Goal: Information Seeking & Learning: Learn about a topic

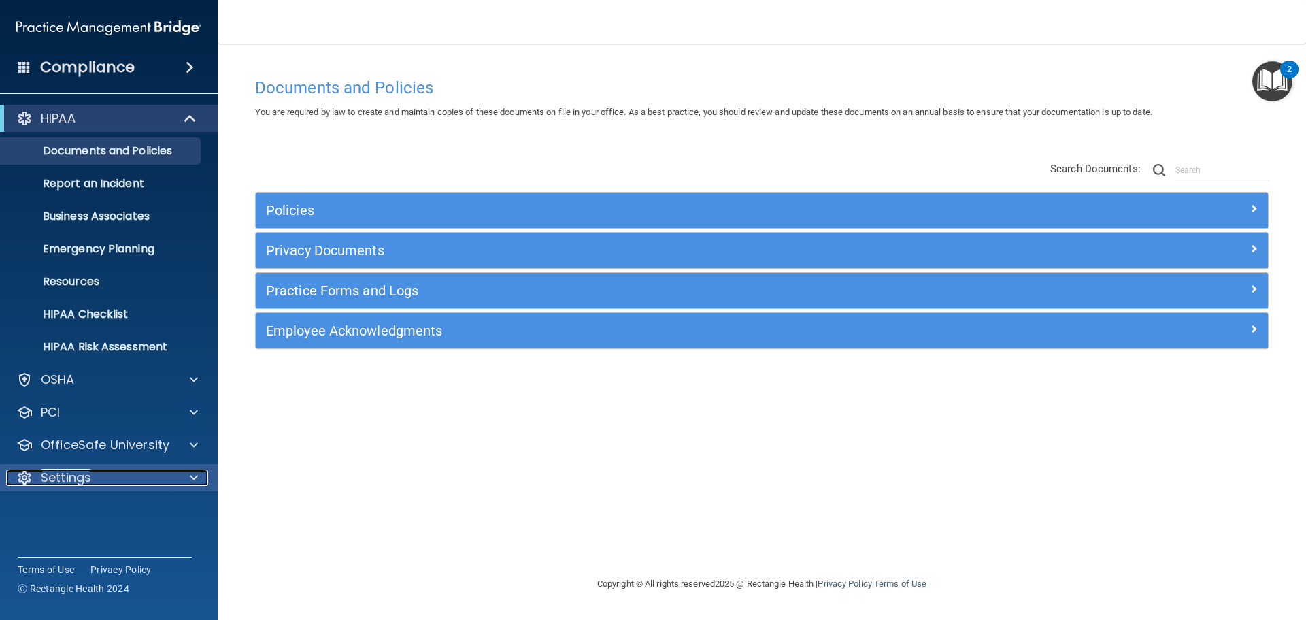
click at [147, 472] on div "Settings" at bounding box center [90, 477] width 169 height 16
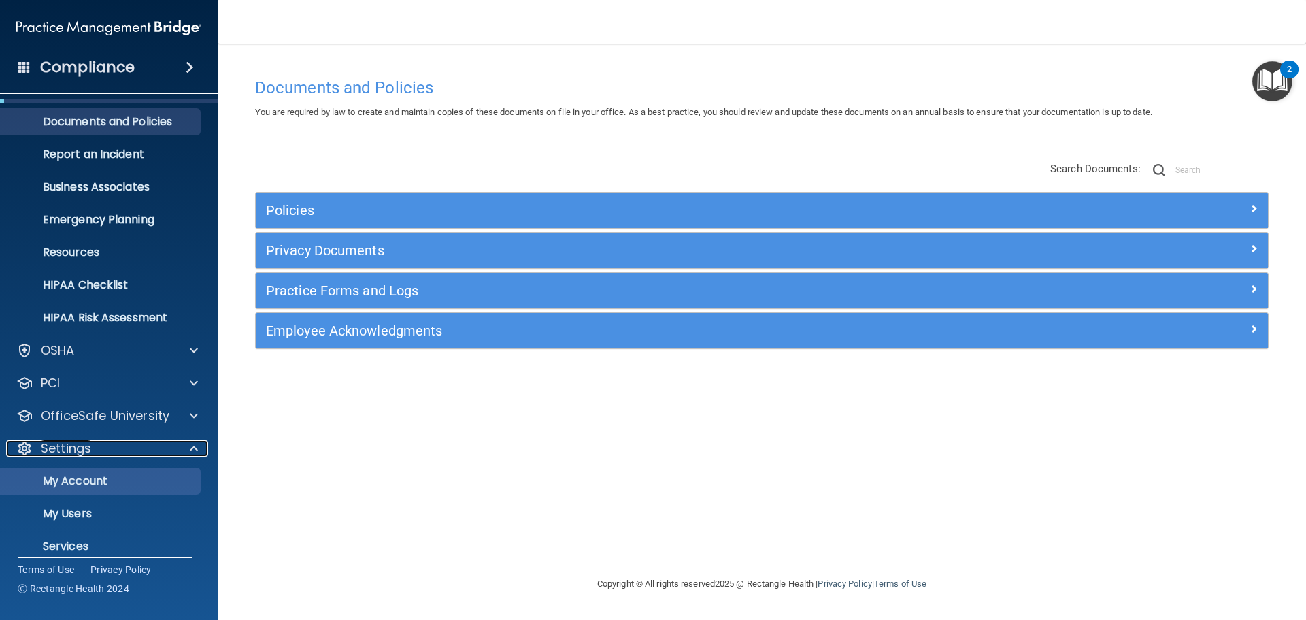
scroll to position [58, 0]
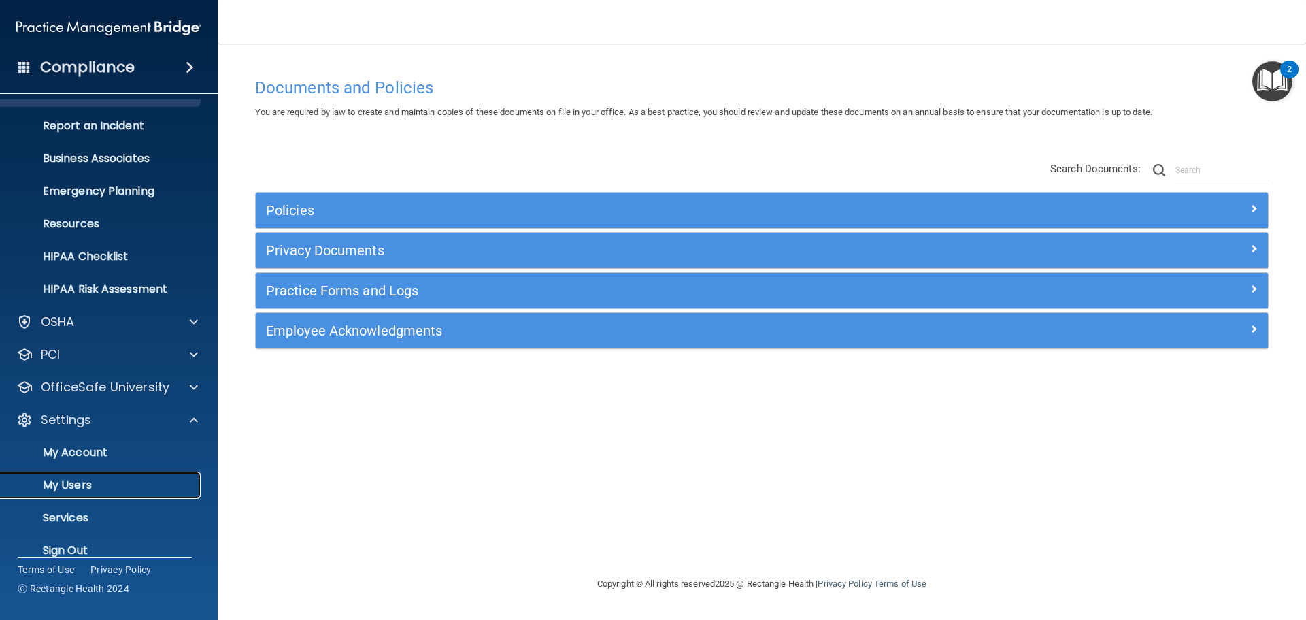
click at [92, 478] on p "My Users" at bounding box center [102, 485] width 186 height 14
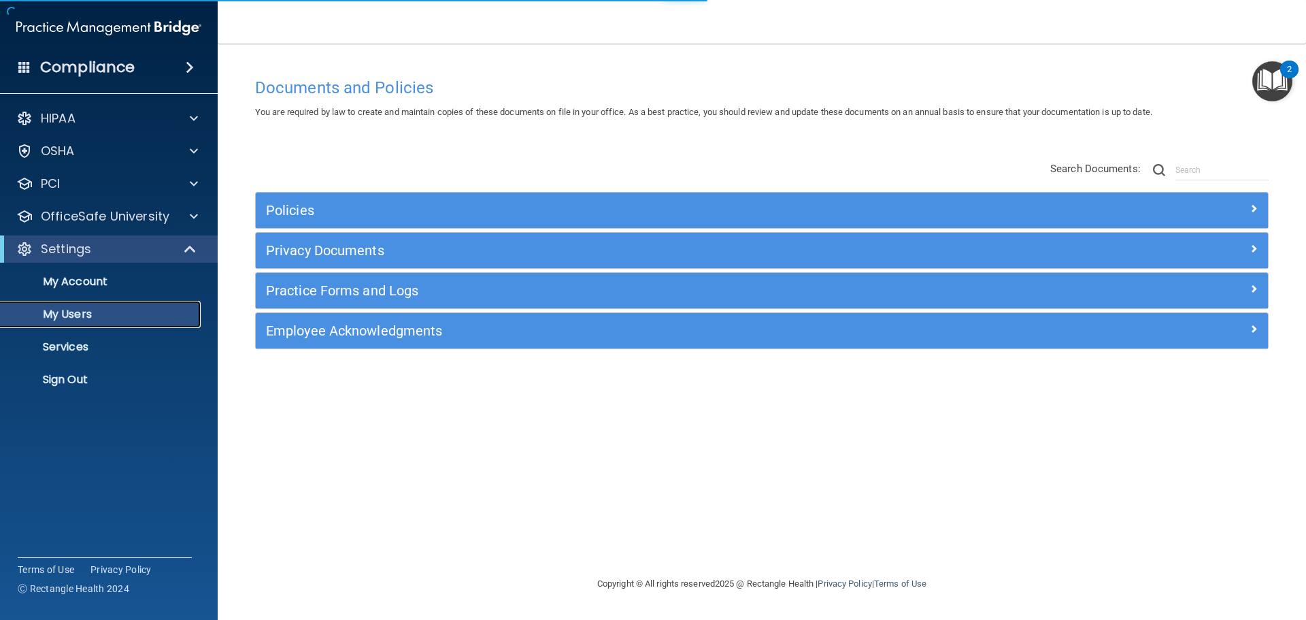
select select "20"
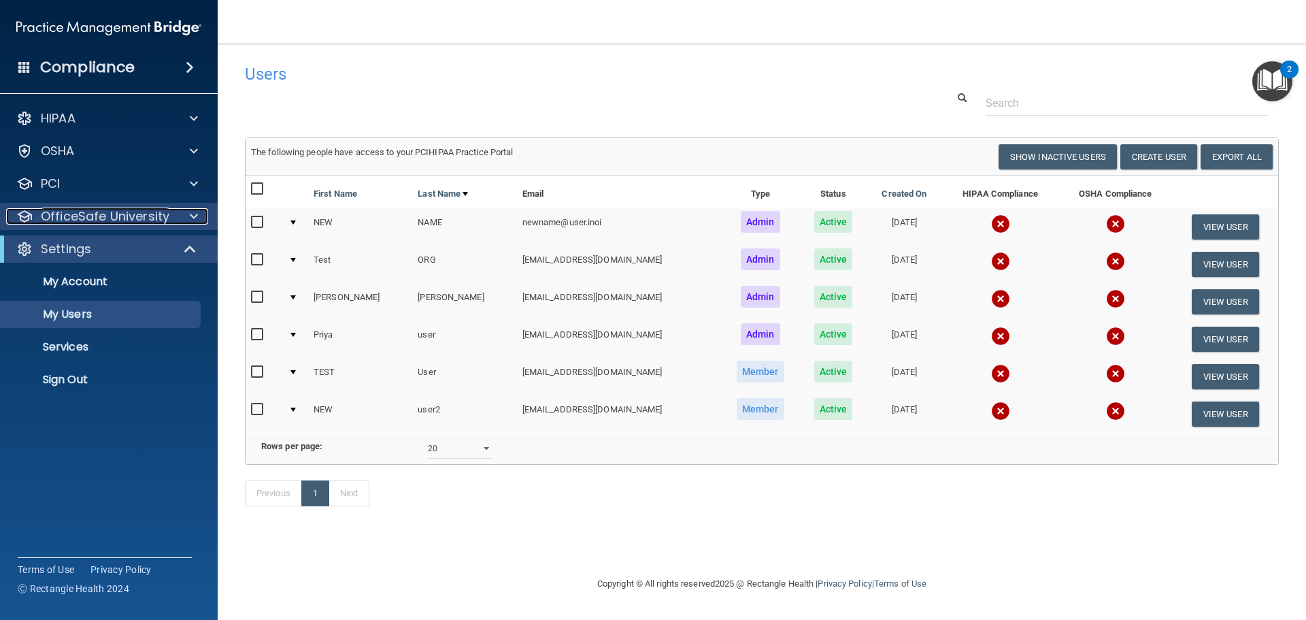
click at [188, 215] on div at bounding box center [192, 216] width 34 height 16
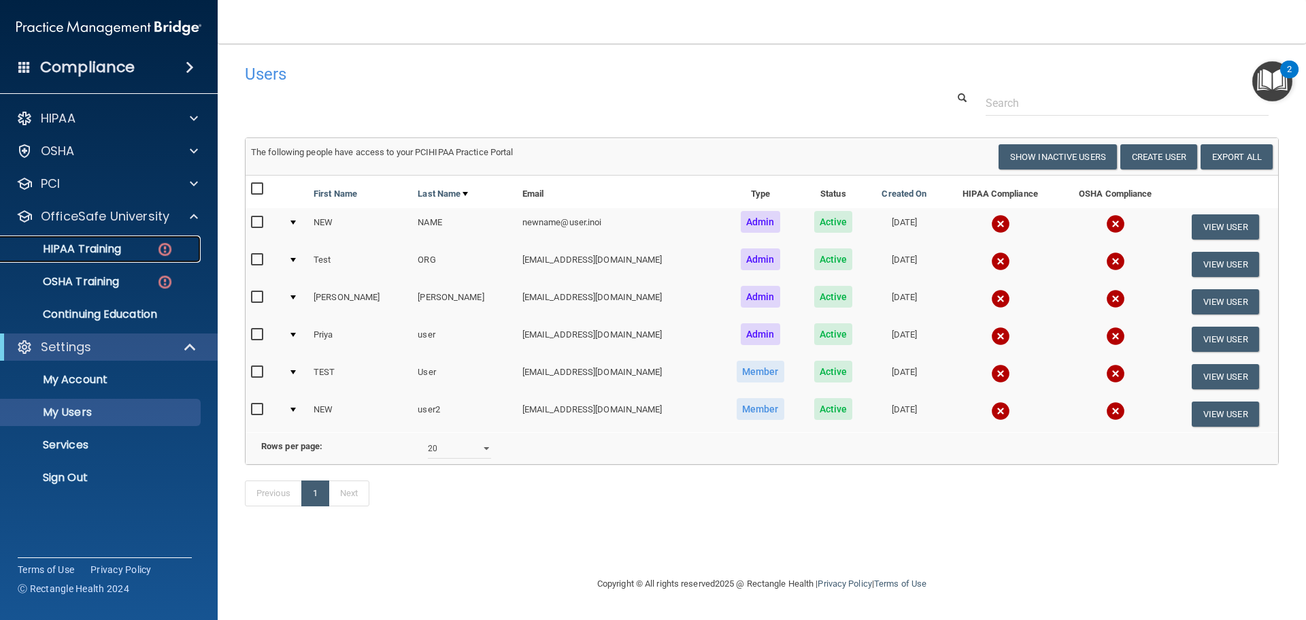
click at [110, 252] on p "HIPAA Training" at bounding box center [65, 249] width 112 height 14
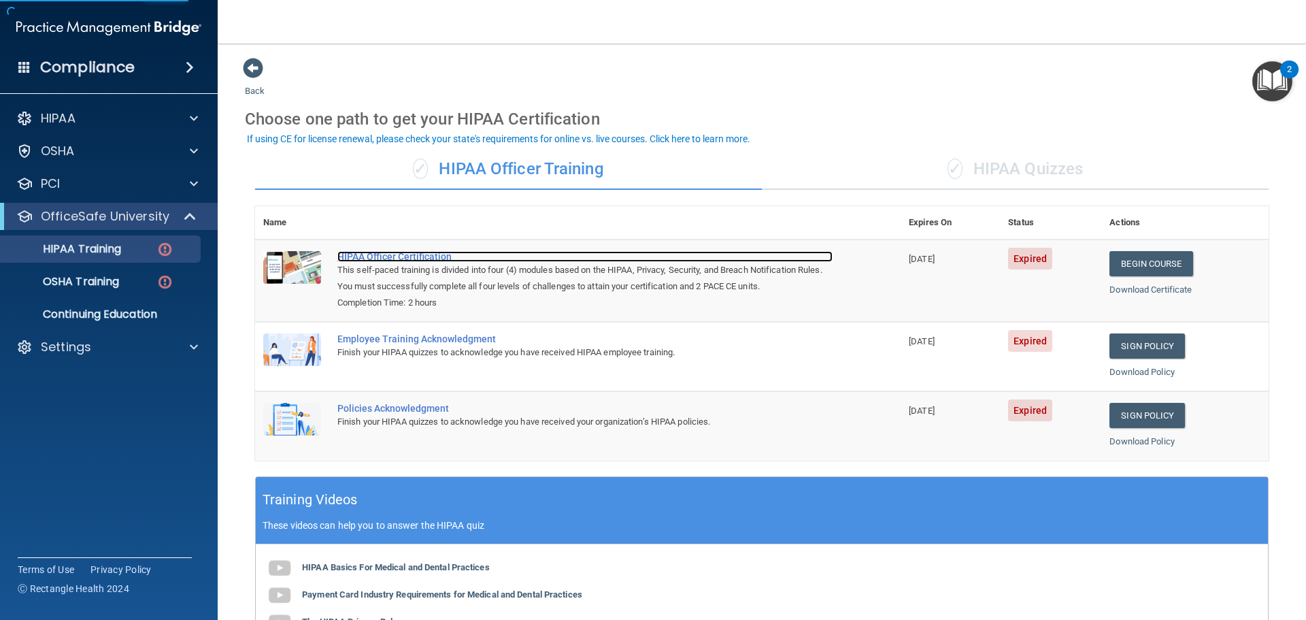
click at [421, 261] on div "HIPAA Officer Certification" at bounding box center [584, 256] width 495 height 11
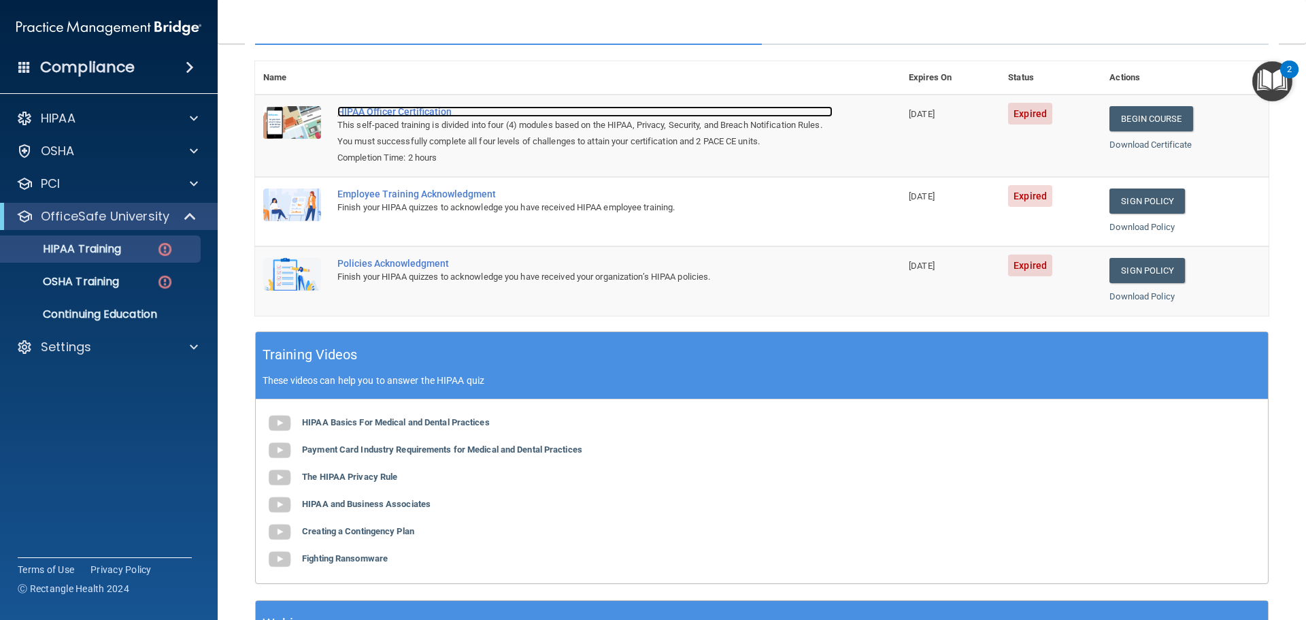
scroll to position [144, 0]
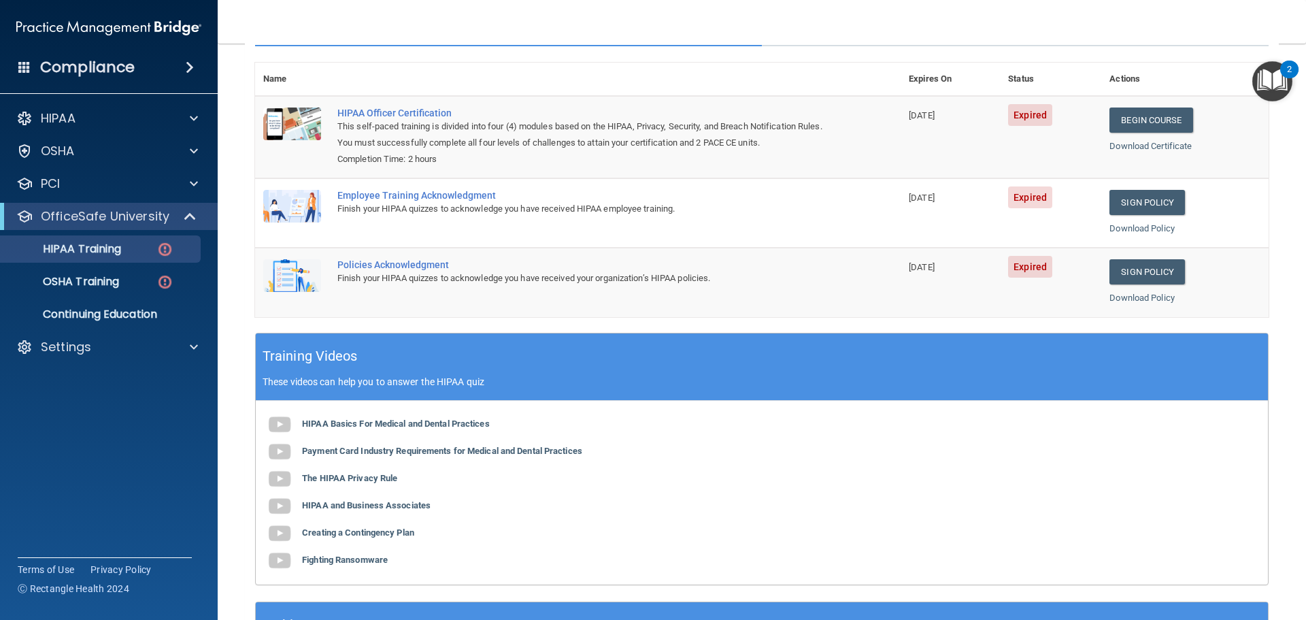
click at [752, 369] on div "Training Videos These videos can help you to answer the HIPAA quiz" at bounding box center [762, 366] width 1012 height 67
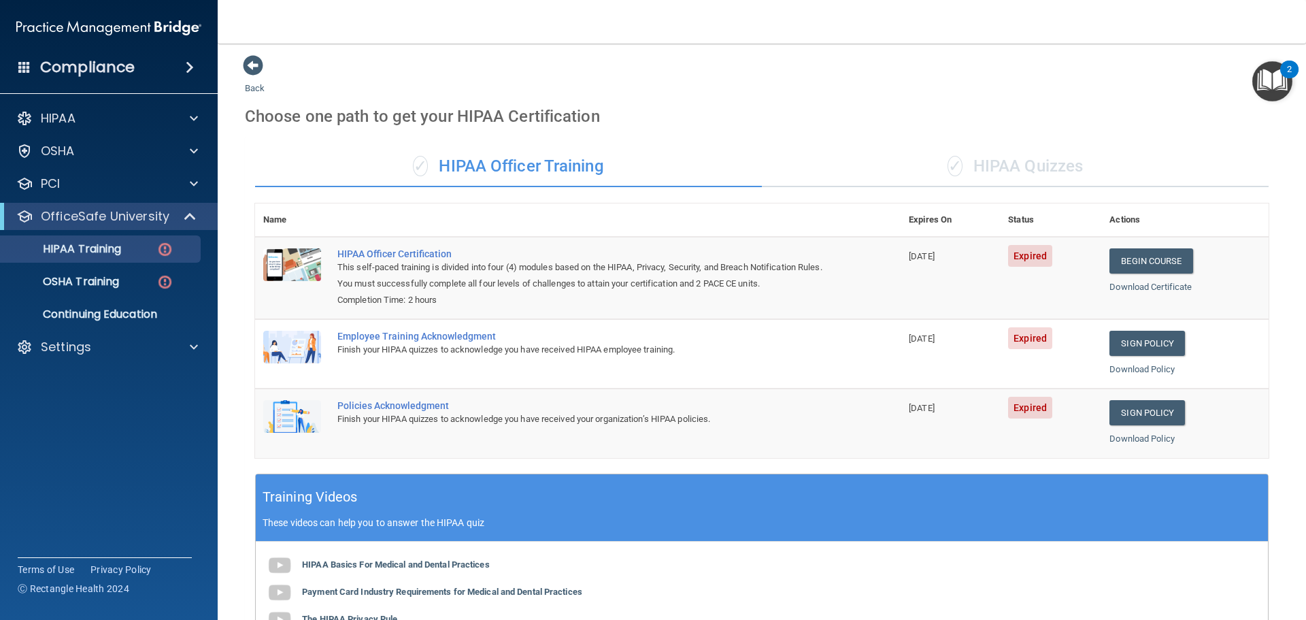
scroll to position [0, 0]
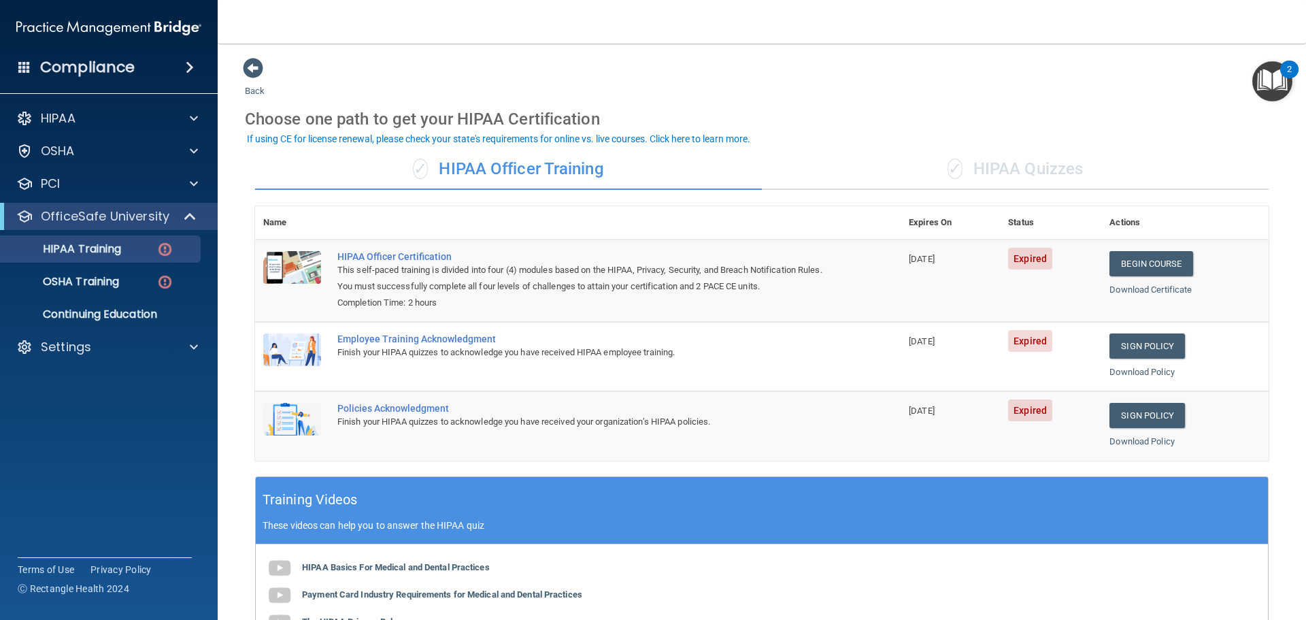
click at [1001, 165] on div "✓ HIPAA Quizzes" at bounding box center [1015, 169] width 507 height 41
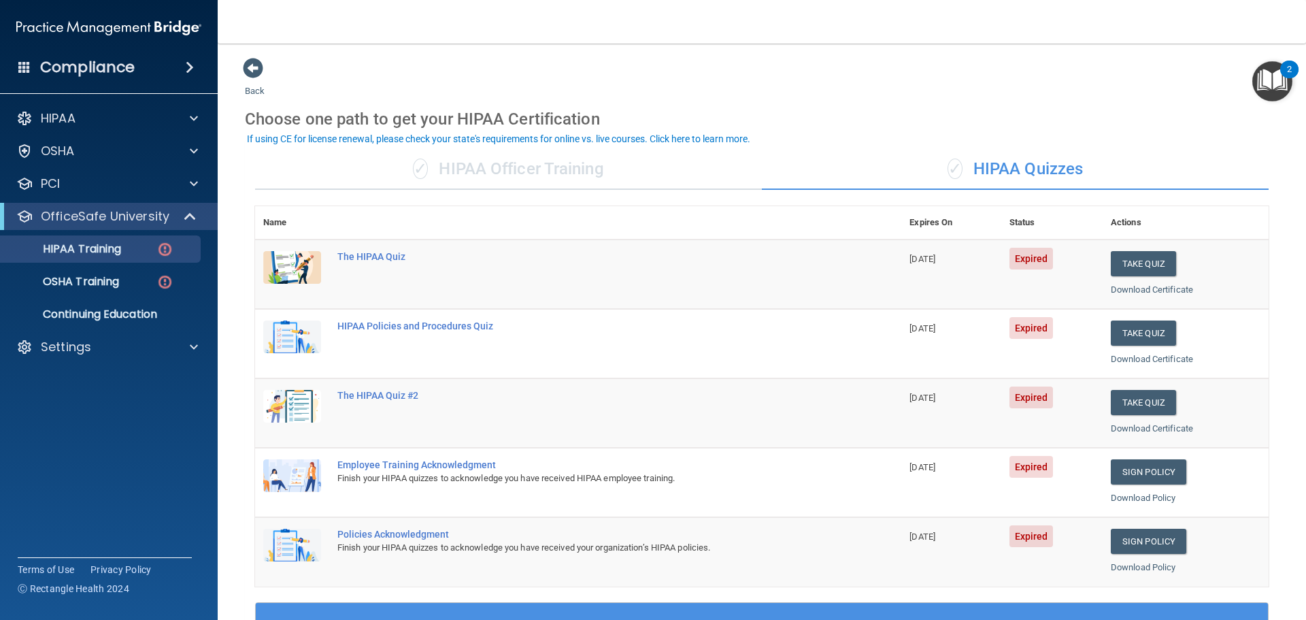
click at [557, 155] on div "✓ HIPAA Officer Training" at bounding box center [508, 169] width 507 height 41
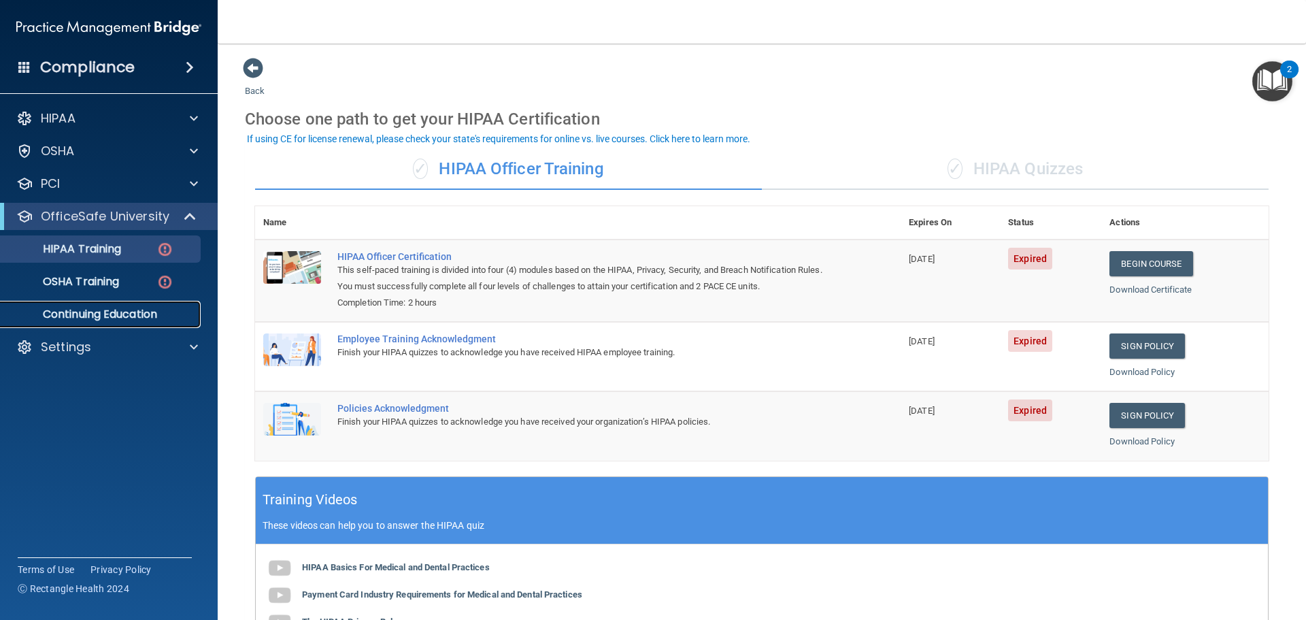
click at [108, 317] on p "Continuing Education" at bounding box center [102, 314] width 186 height 14
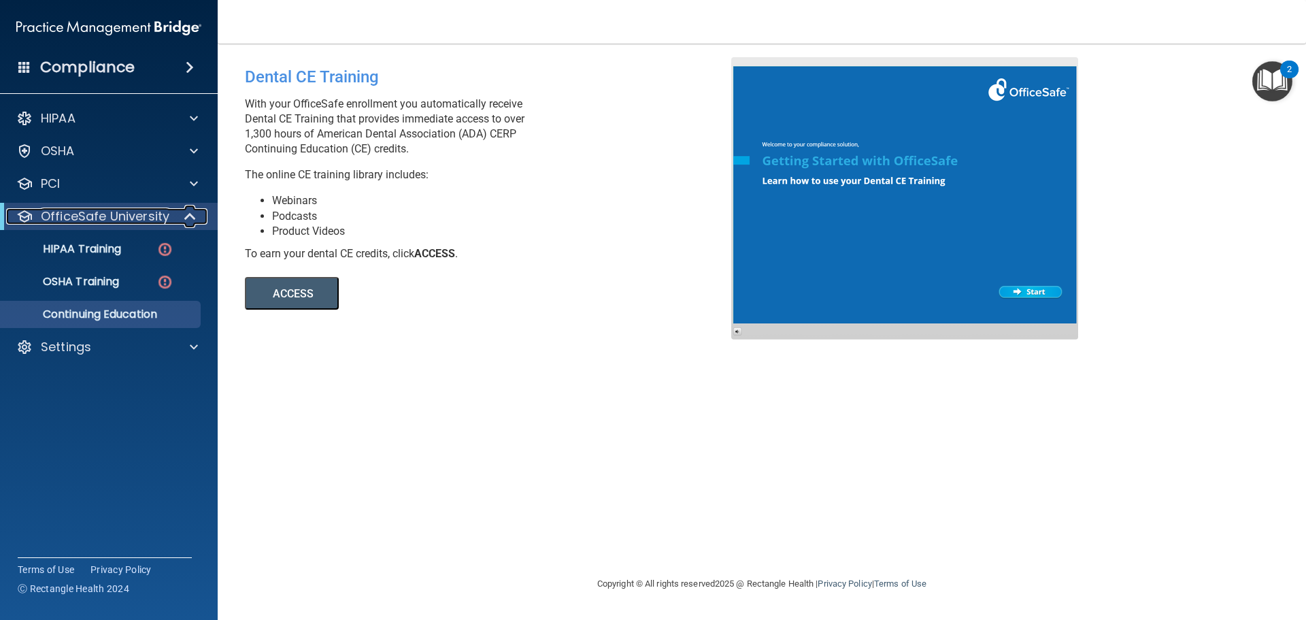
click at [195, 217] on span at bounding box center [192, 216] width 12 height 16
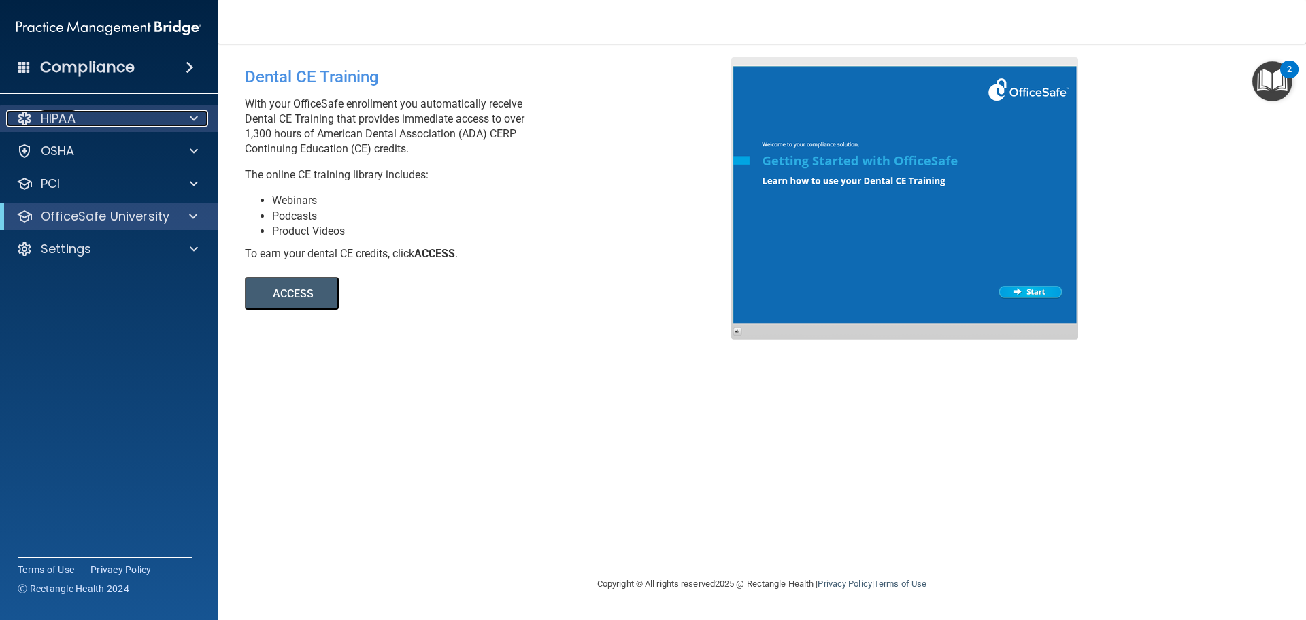
click at [200, 112] on div at bounding box center [192, 118] width 34 height 16
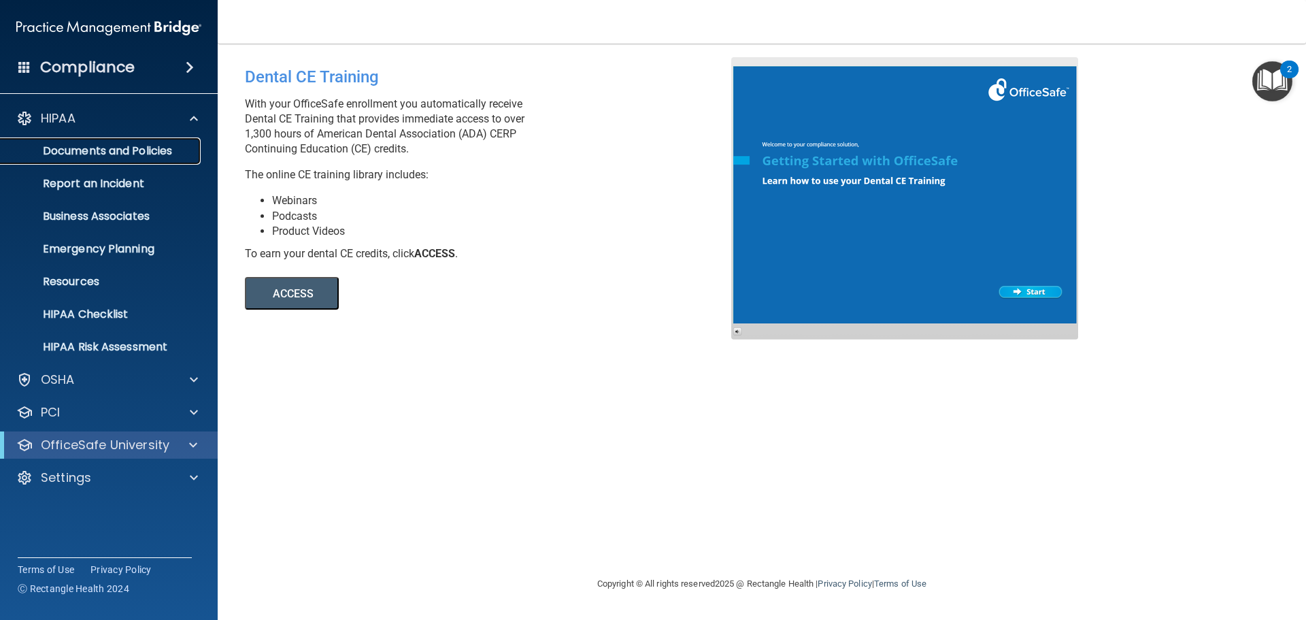
click at [144, 147] on p "Documents and Policies" at bounding box center [102, 151] width 186 height 14
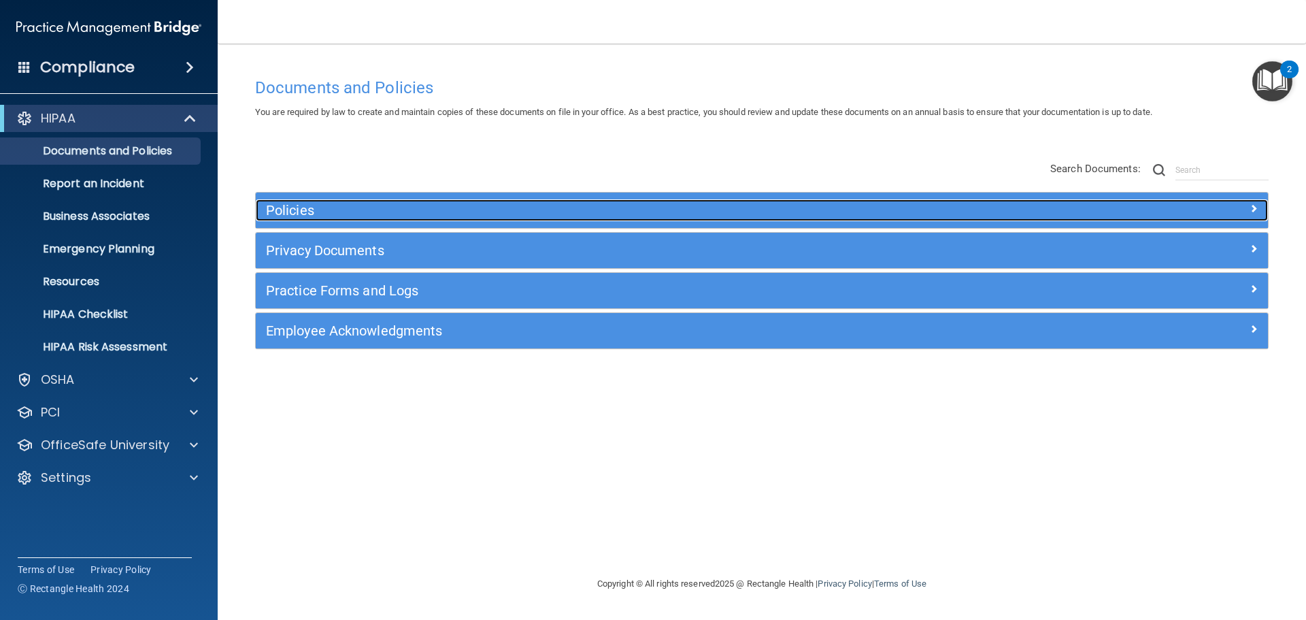
click at [356, 212] on h5 "Policies" at bounding box center [635, 210] width 739 height 15
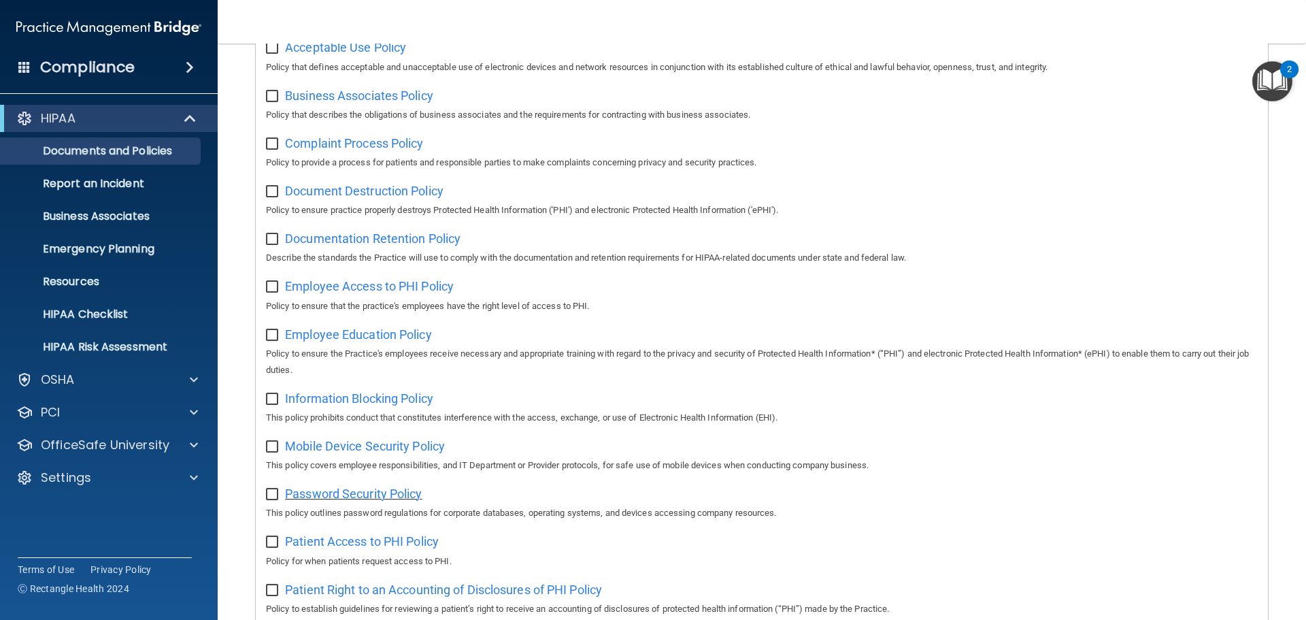
scroll to position [272, 0]
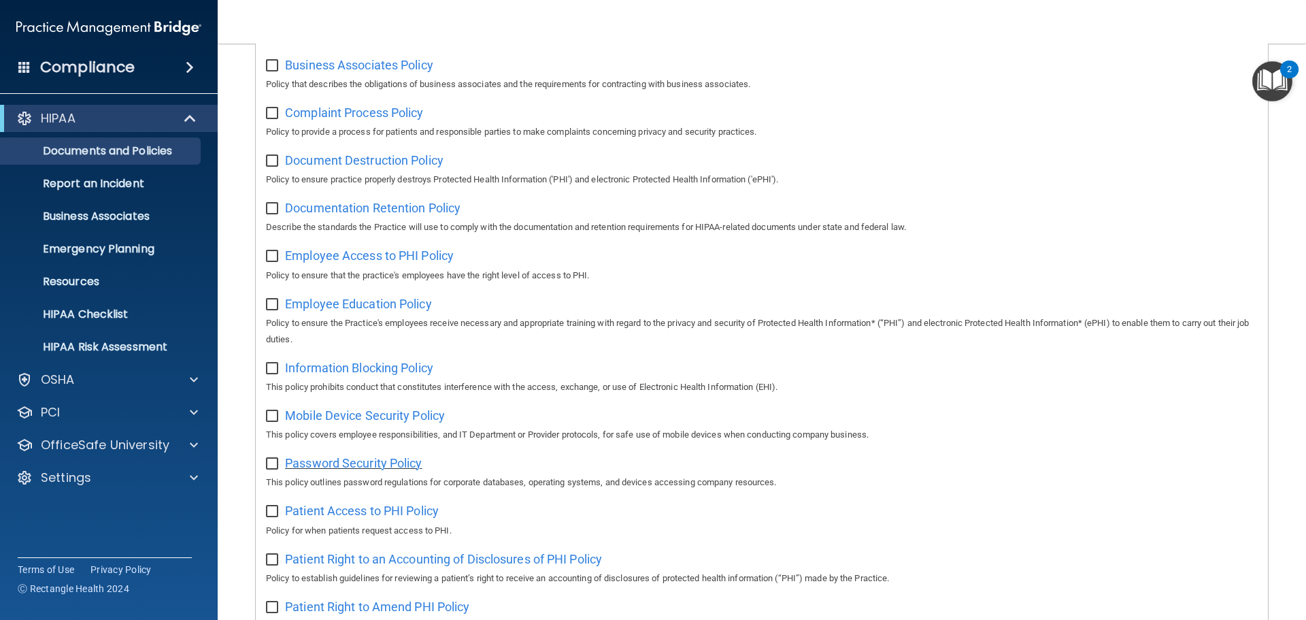
click at [359, 464] on span "Password Security Policy" at bounding box center [353, 463] width 137 height 14
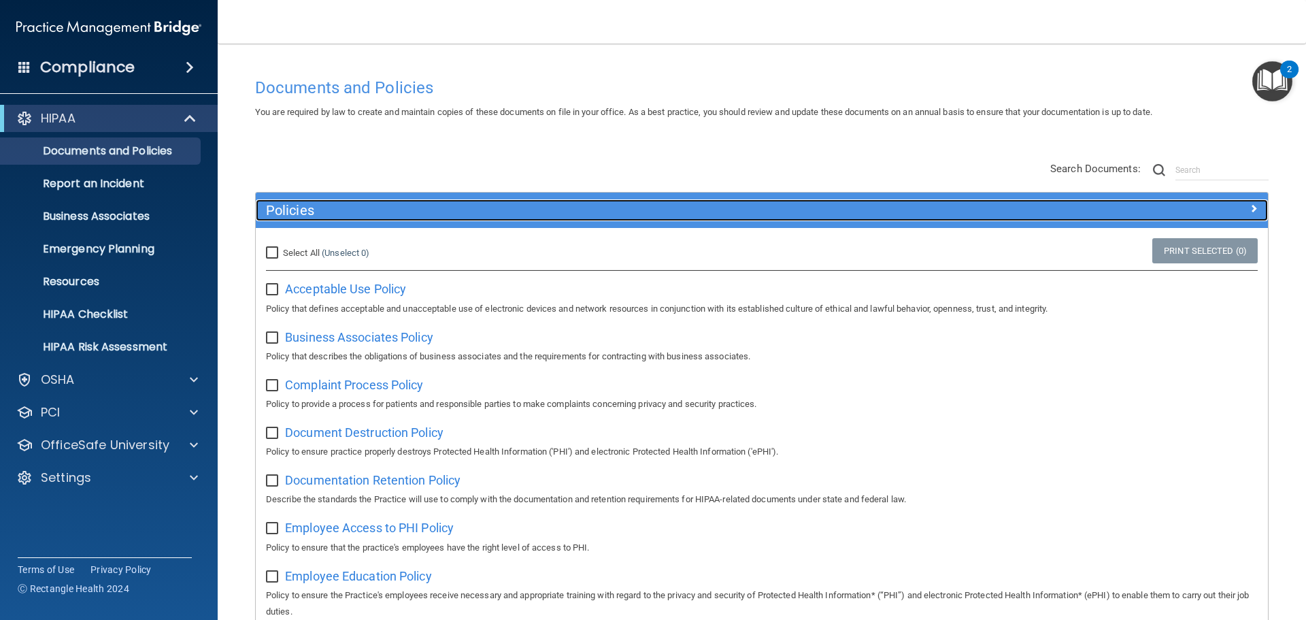
click at [503, 217] on h5 "Policies" at bounding box center [635, 210] width 739 height 15
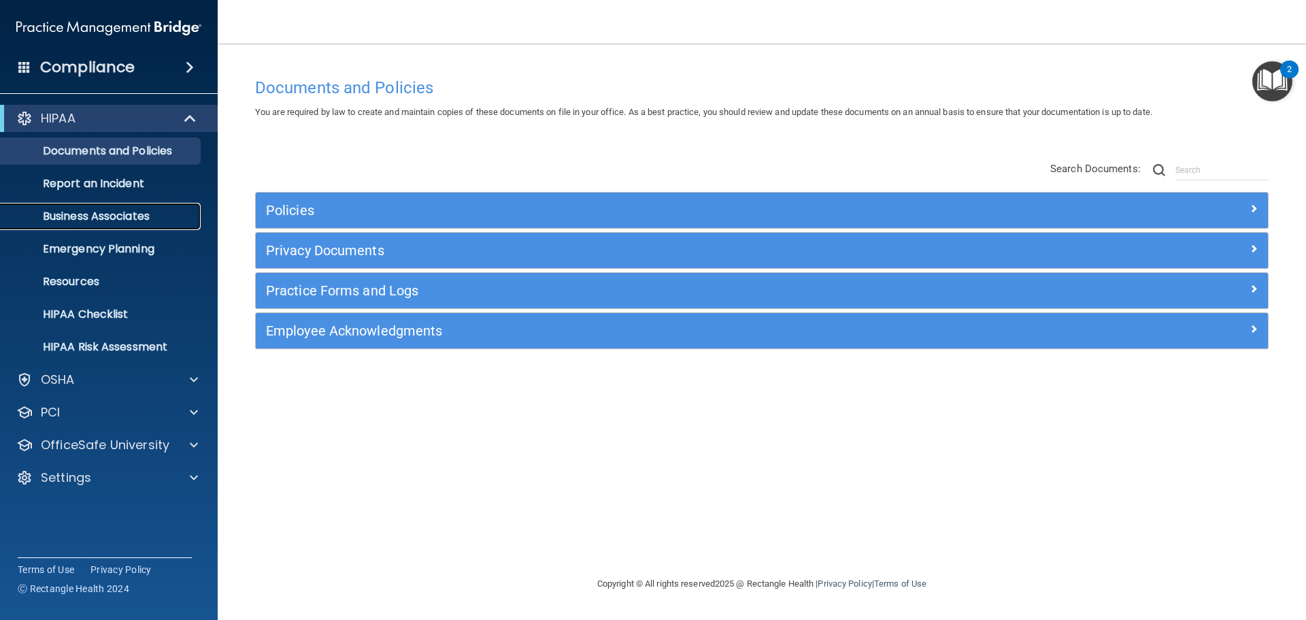
click at [79, 225] on link "Business Associates" at bounding box center [93, 216] width 214 height 27
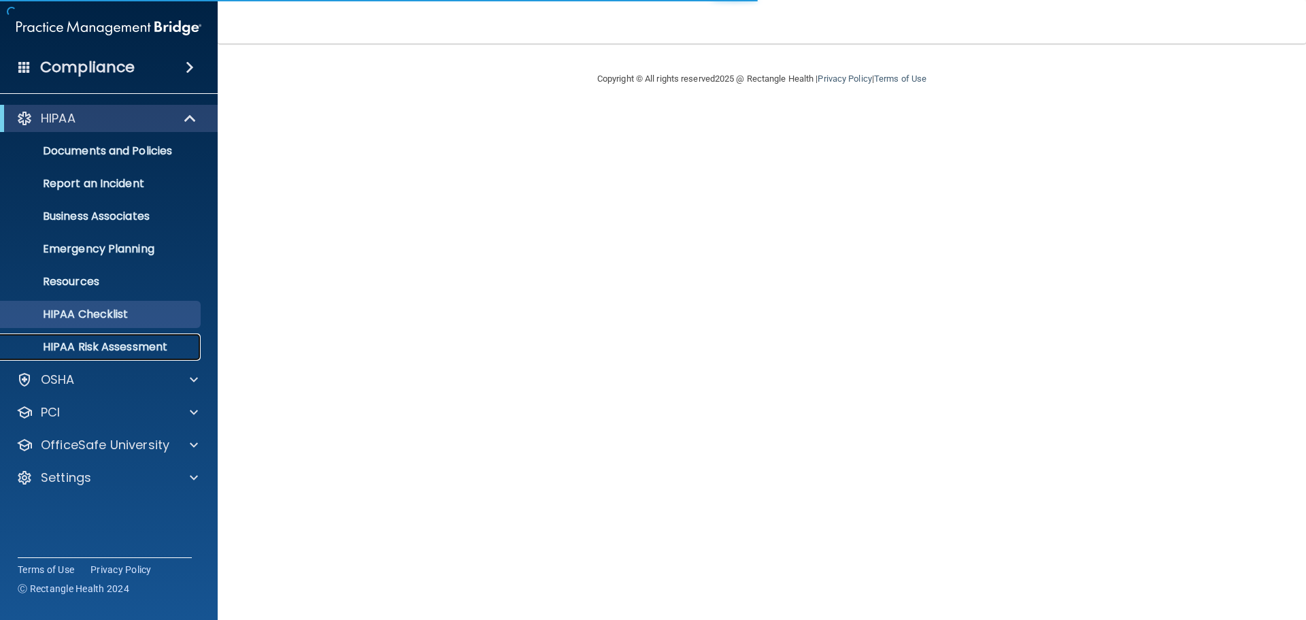
click at [131, 340] on p "HIPAA Risk Assessment" at bounding box center [102, 347] width 186 height 14
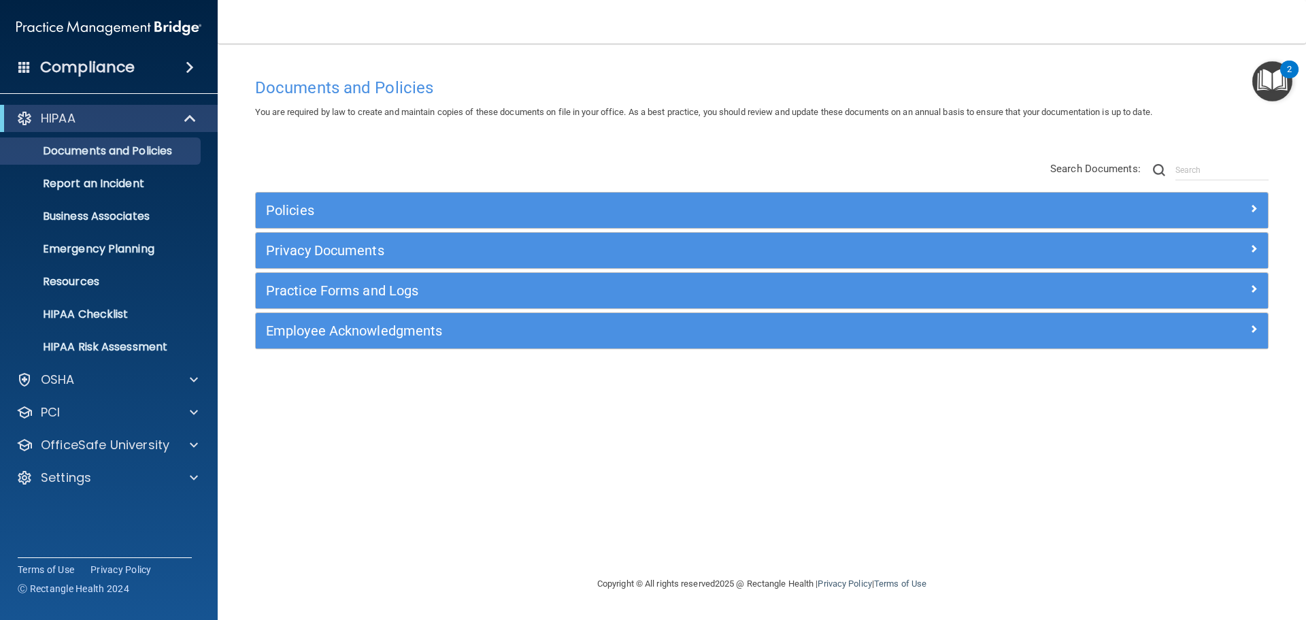
click at [412, 129] on div "Documents and Policies You are required by law to create and maintain copies of…" at bounding box center [762, 323] width 1034 height 505
click at [197, 120] on span at bounding box center [192, 118] width 12 height 16
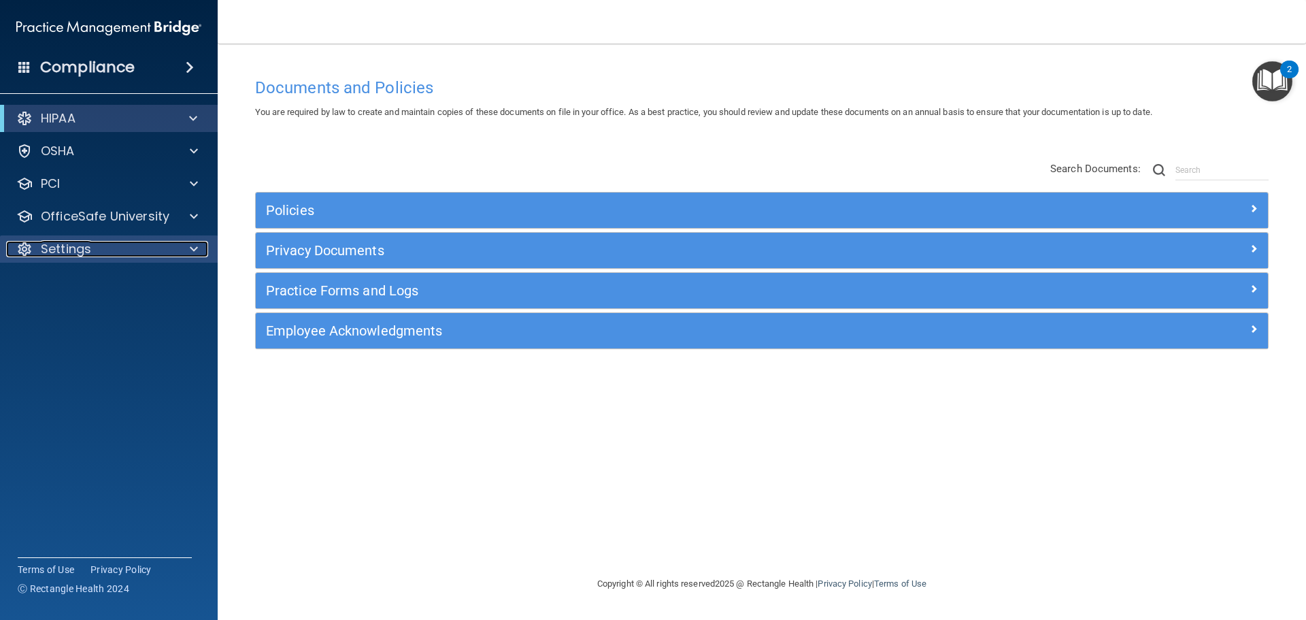
click at [148, 248] on div "Settings" at bounding box center [90, 249] width 169 height 16
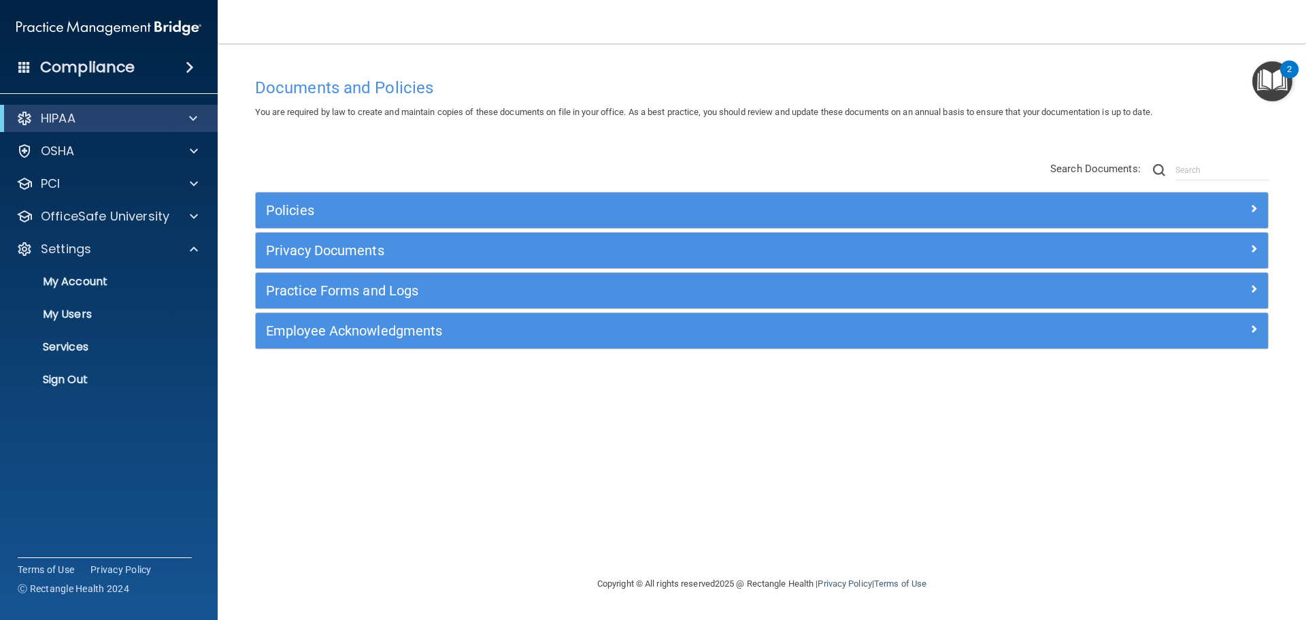
click at [382, 159] on div "Policies Select All (Unselect 0) Unselect All Print Selected (0) Acceptable Use…" at bounding box center [762, 256] width 1034 height 217
click at [99, 313] on p "My Users" at bounding box center [102, 314] width 186 height 14
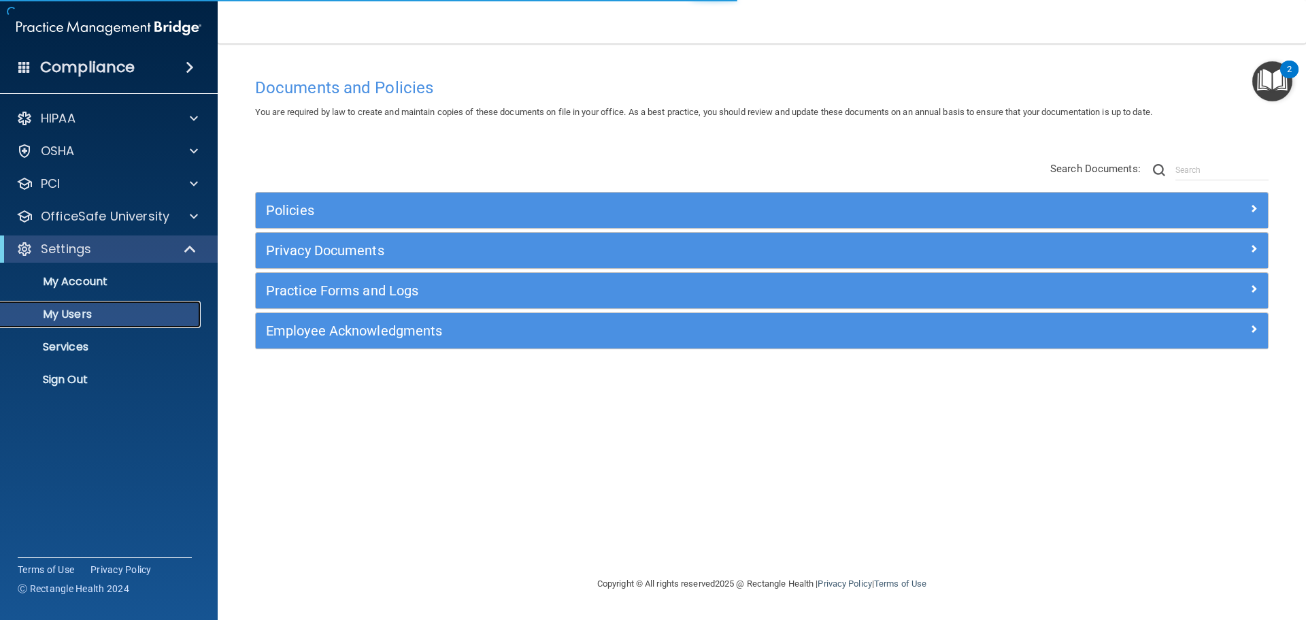
select select "20"
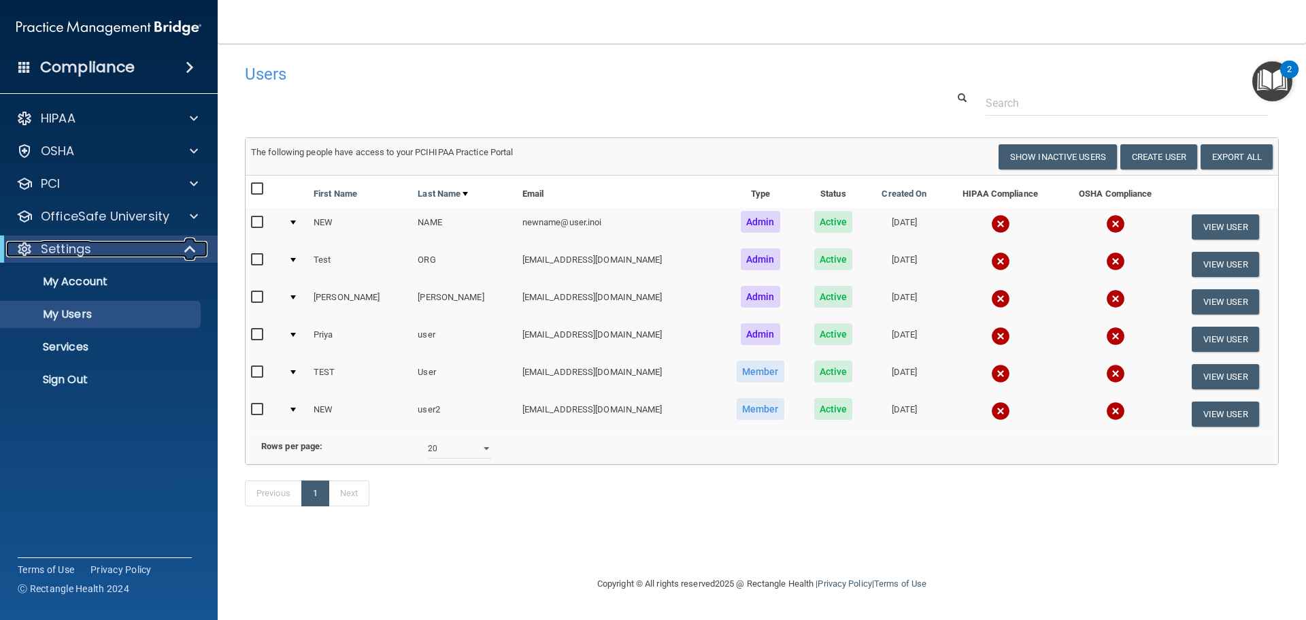
click at [189, 251] on span at bounding box center [192, 249] width 12 height 16
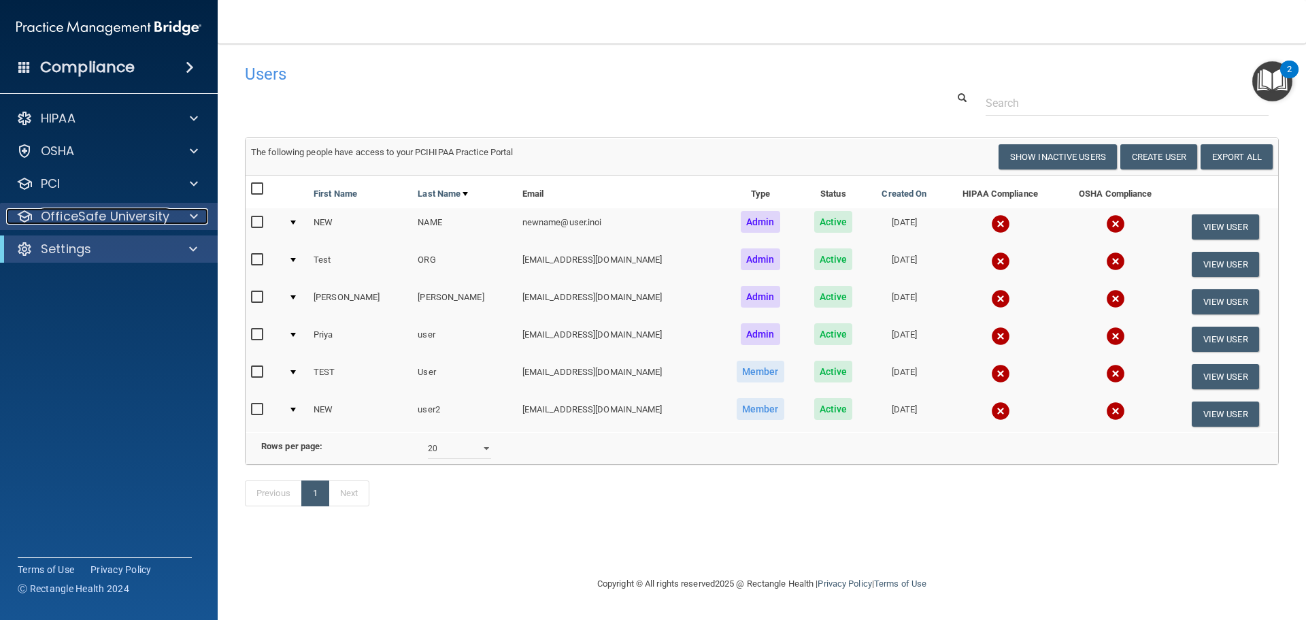
click at [191, 220] on span at bounding box center [194, 216] width 8 height 16
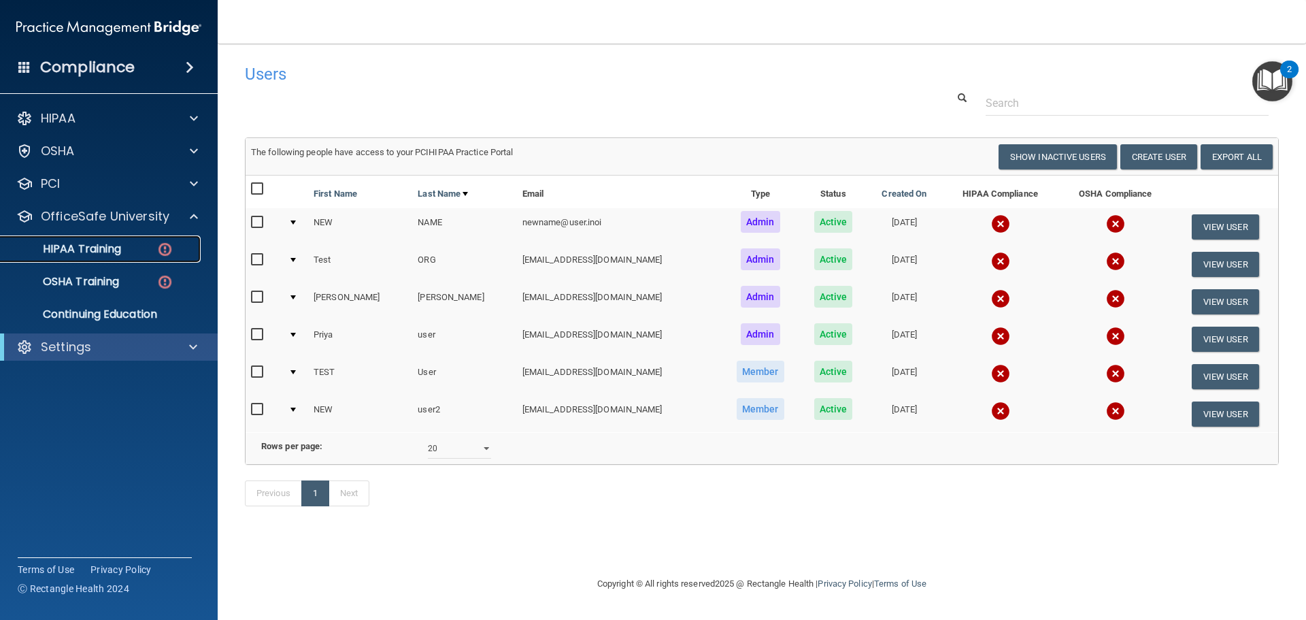
click at [171, 247] on img at bounding box center [164, 249] width 17 height 17
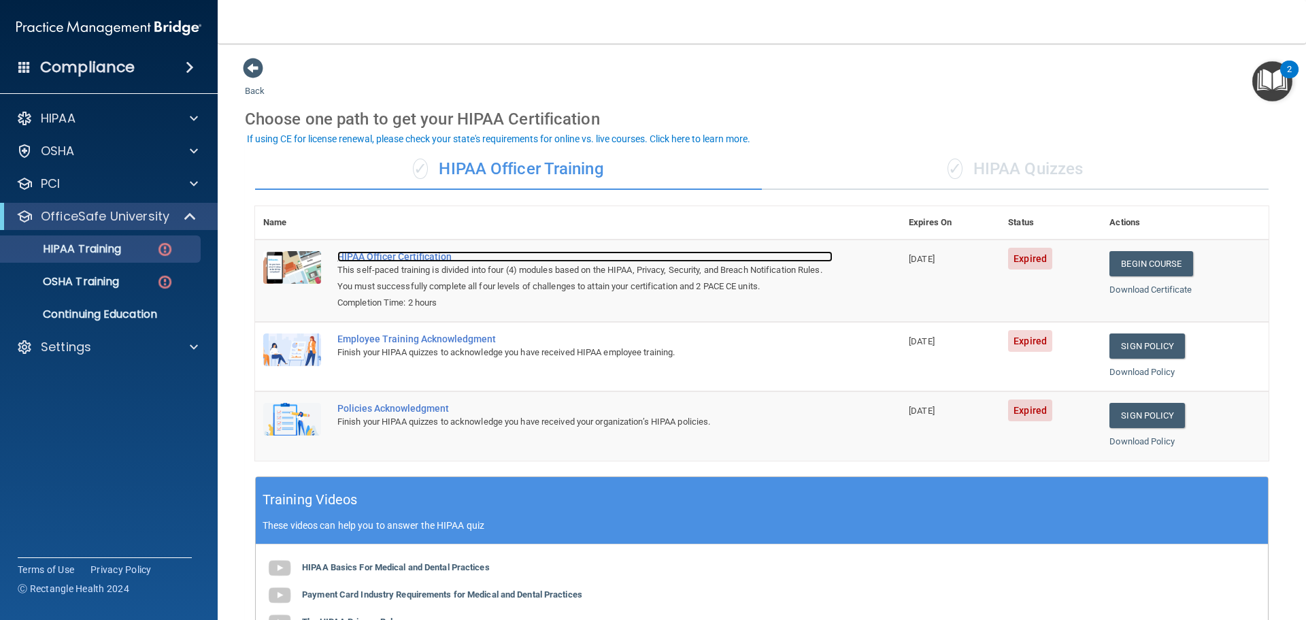
click at [416, 254] on div "HIPAA Officer Certification" at bounding box center [584, 256] width 495 height 11
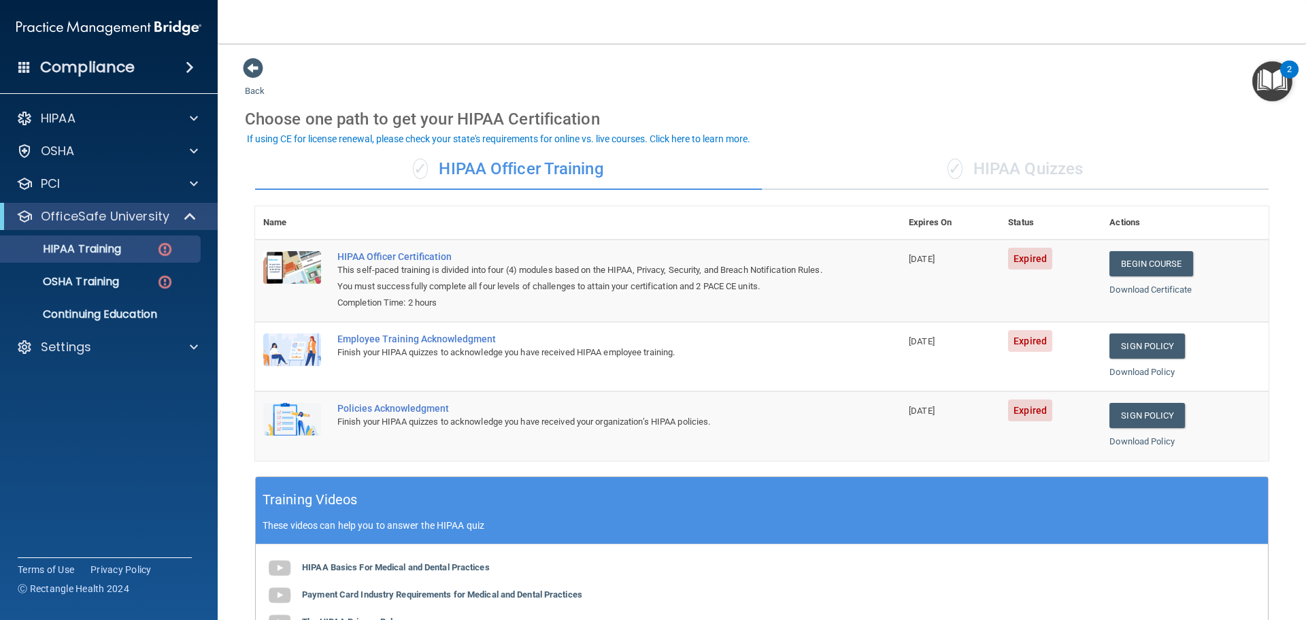
click at [997, 184] on div "✓ HIPAA Quizzes" at bounding box center [1015, 169] width 507 height 41
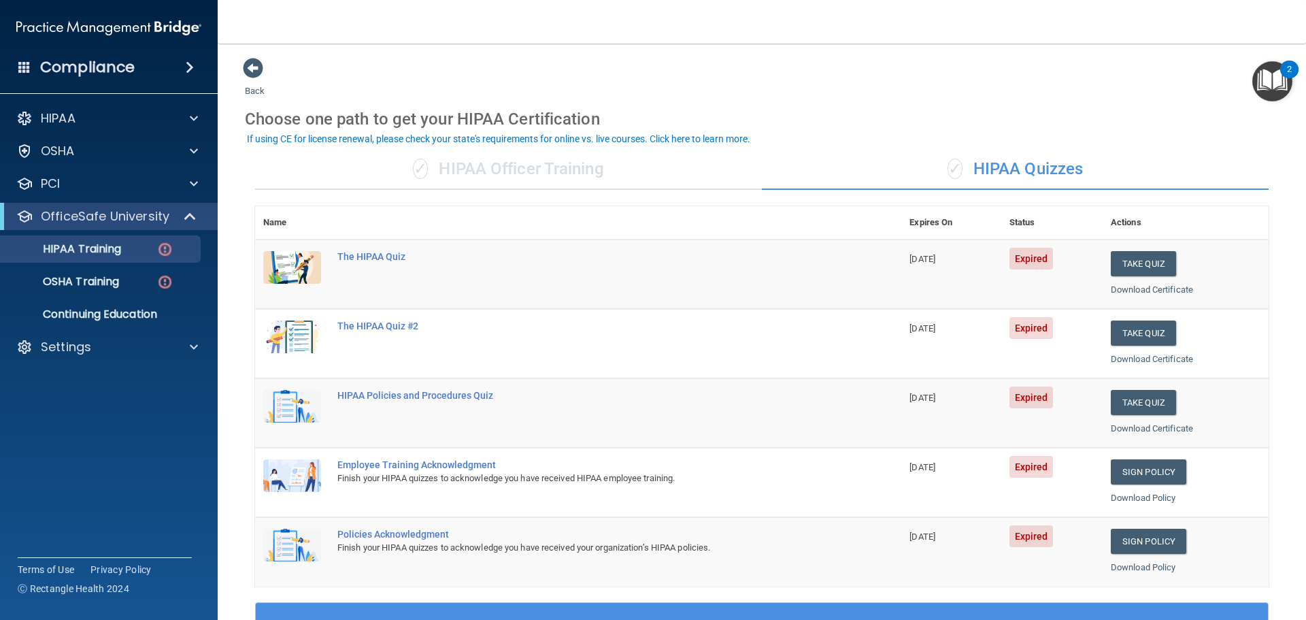
click at [605, 176] on div "✓ HIPAA Officer Training" at bounding box center [508, 169] width 507 height 41
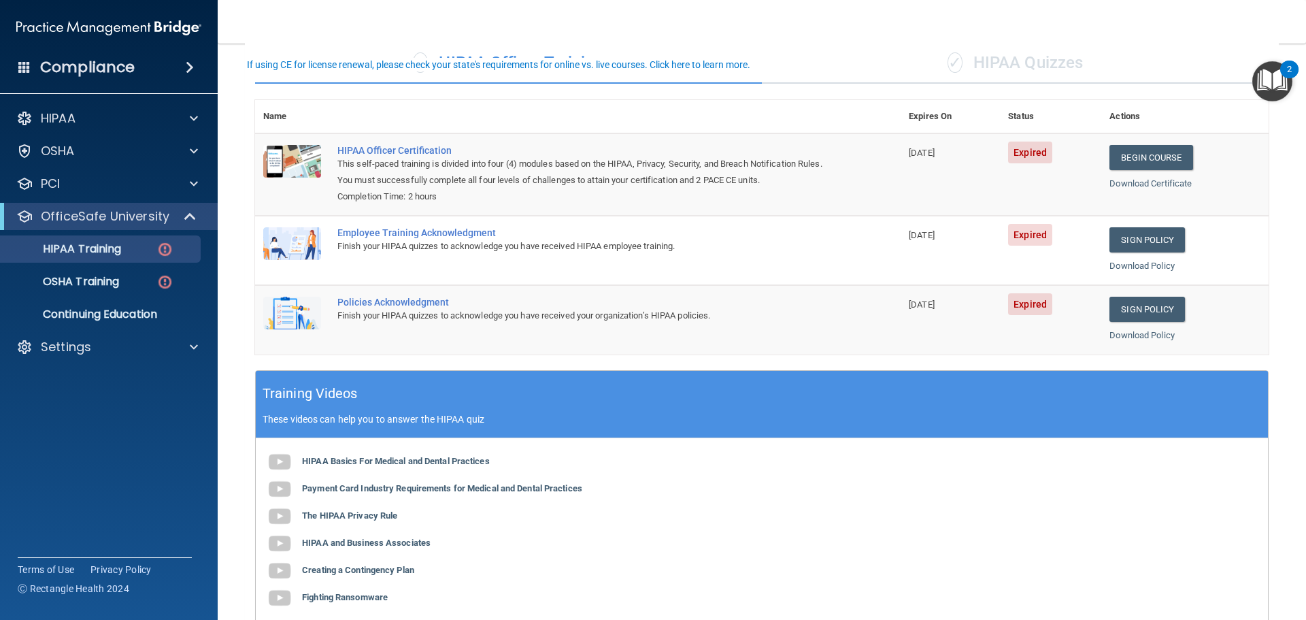
scroll to position [204, 0]
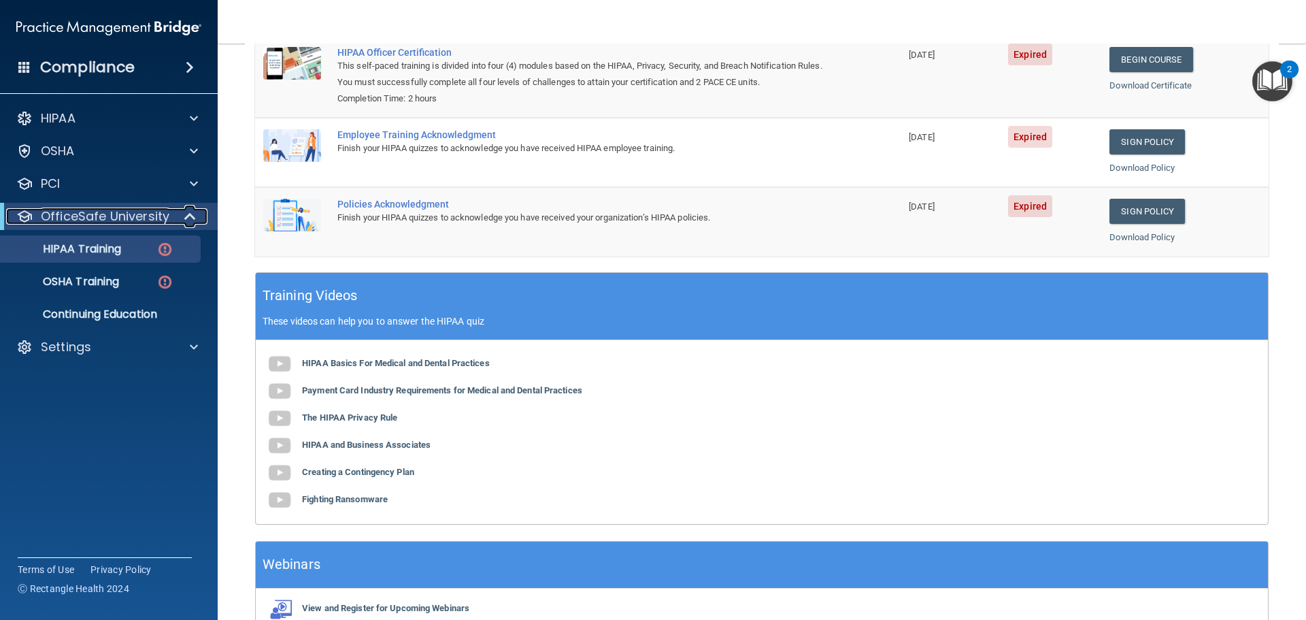
click at [188, 221] on span at bounding box center [192, 216] width 12 height 16
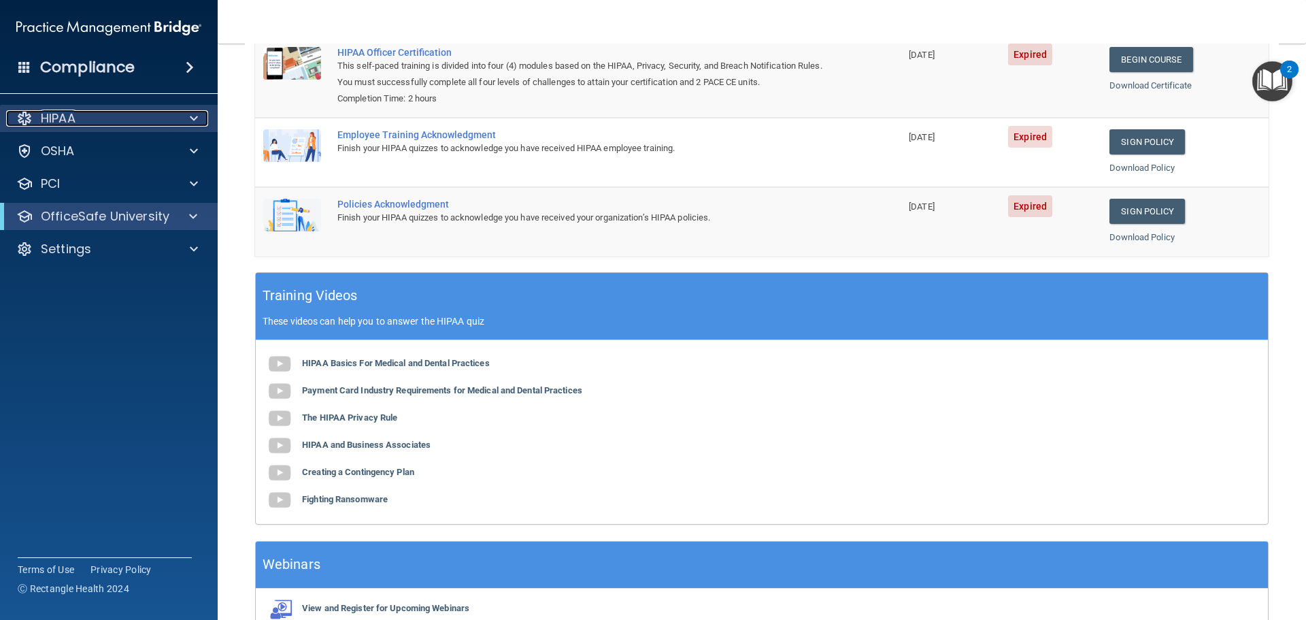
click at [188, 118] on div at bounding box center [192, 118] width 34 height 16
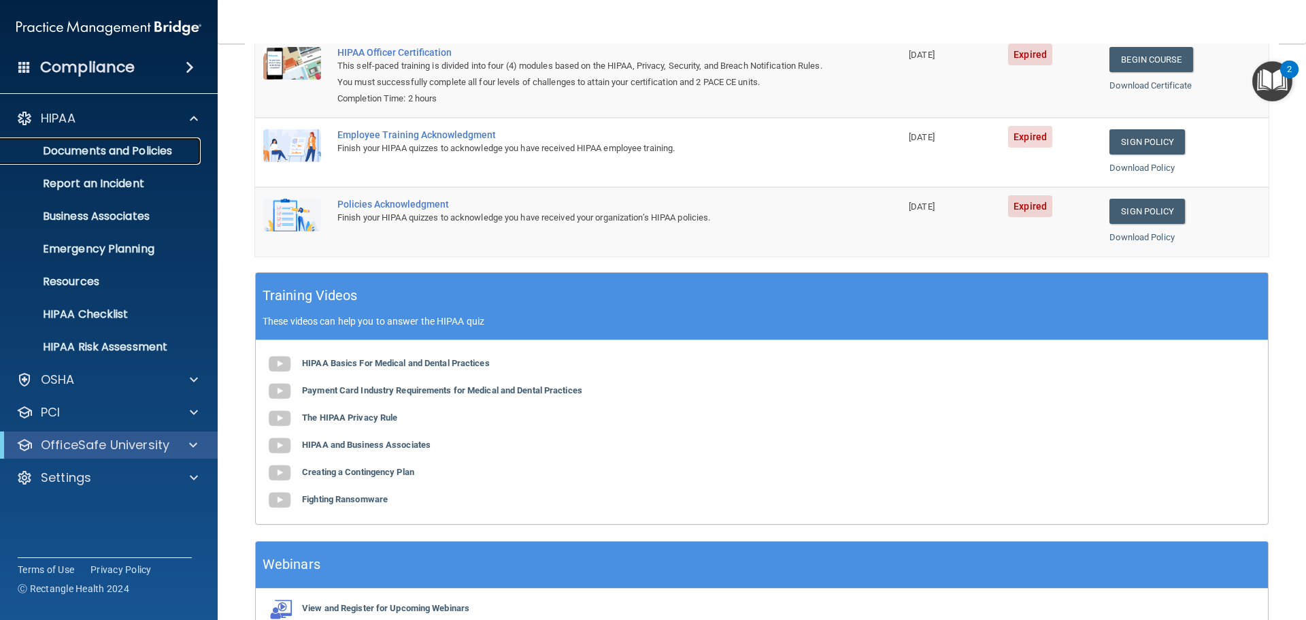
click at [103, 151] on p "Documents and Policies" at bounding box center [102, 151] width 186 height 14
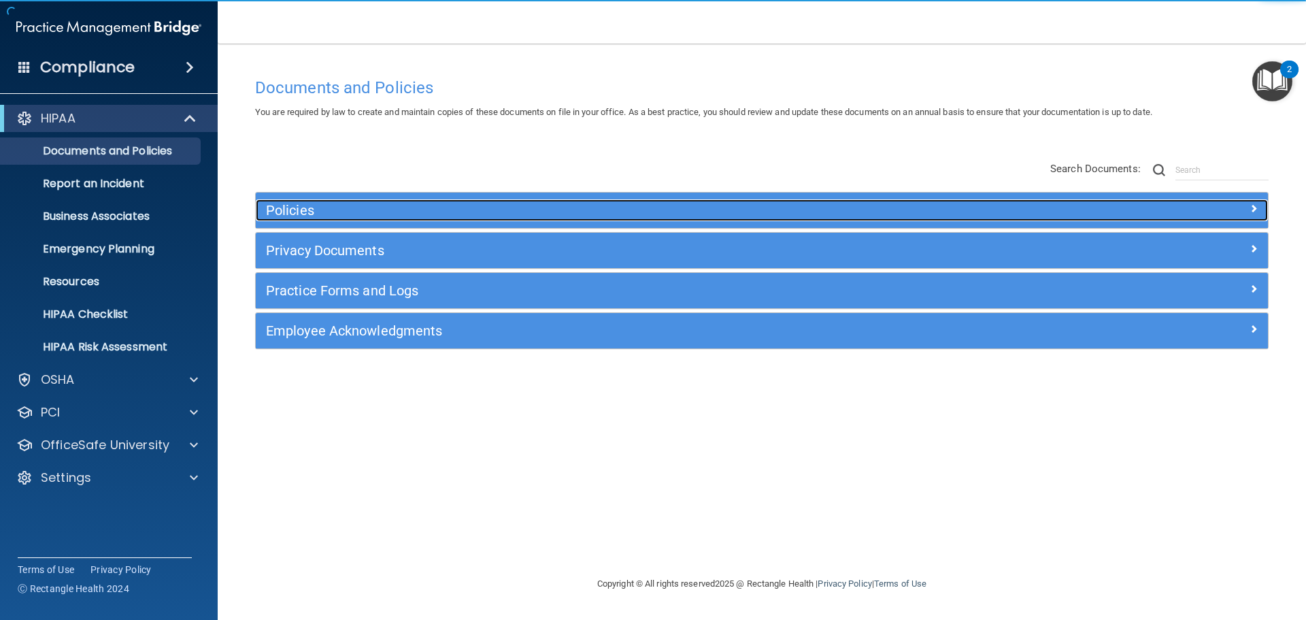
click at [461, 204] on h5 "Policies" at bounding box center [635, 210] width 739 height 15
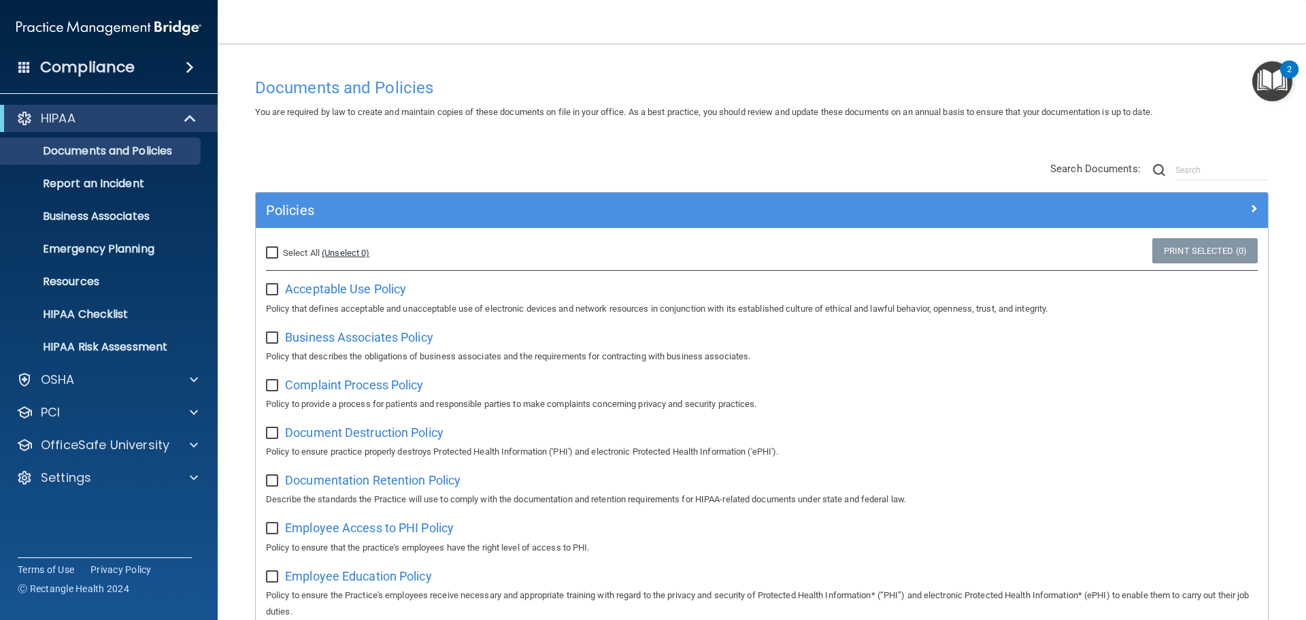
click at [324, 252] on link "(Unselect 0)" at bounding box center [346, 253] width 48 height 10
click at [293, 251] on span "Select All" at bounding box center [301, 253] width 37 height 10
click at [282, 251] on input "Select All (Unselect 0) Unselect All" at bounding box center [274, 253] width 16 height 11
checkbox input "true"
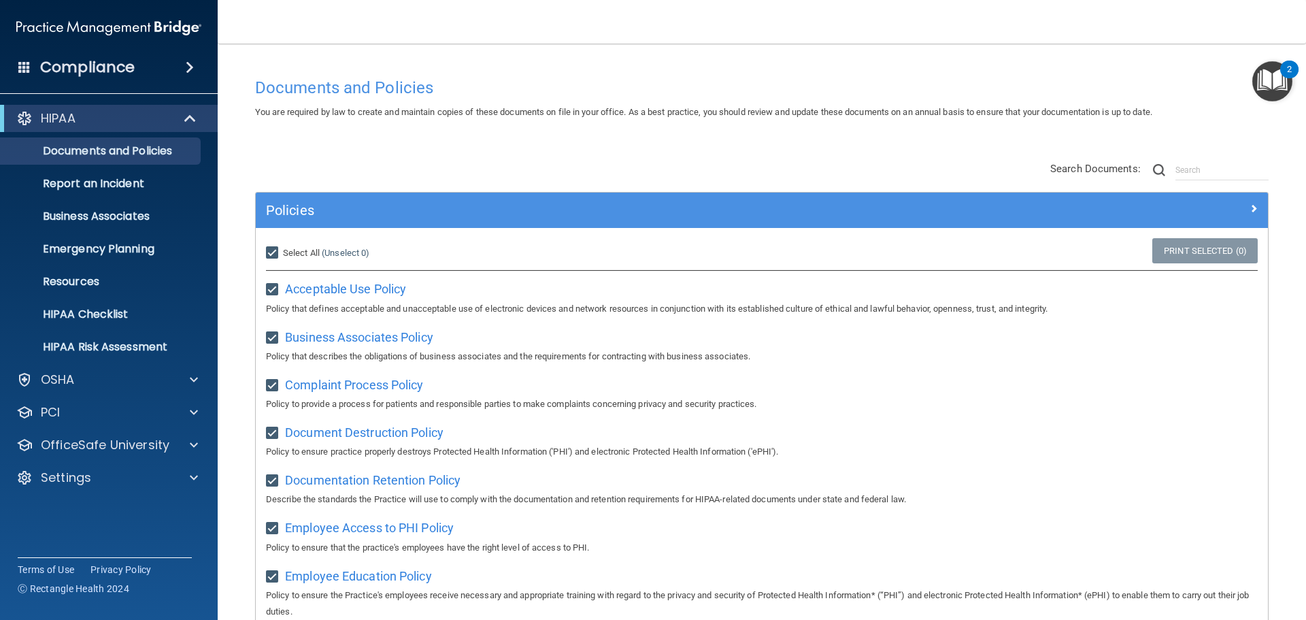
checkbox input "true"
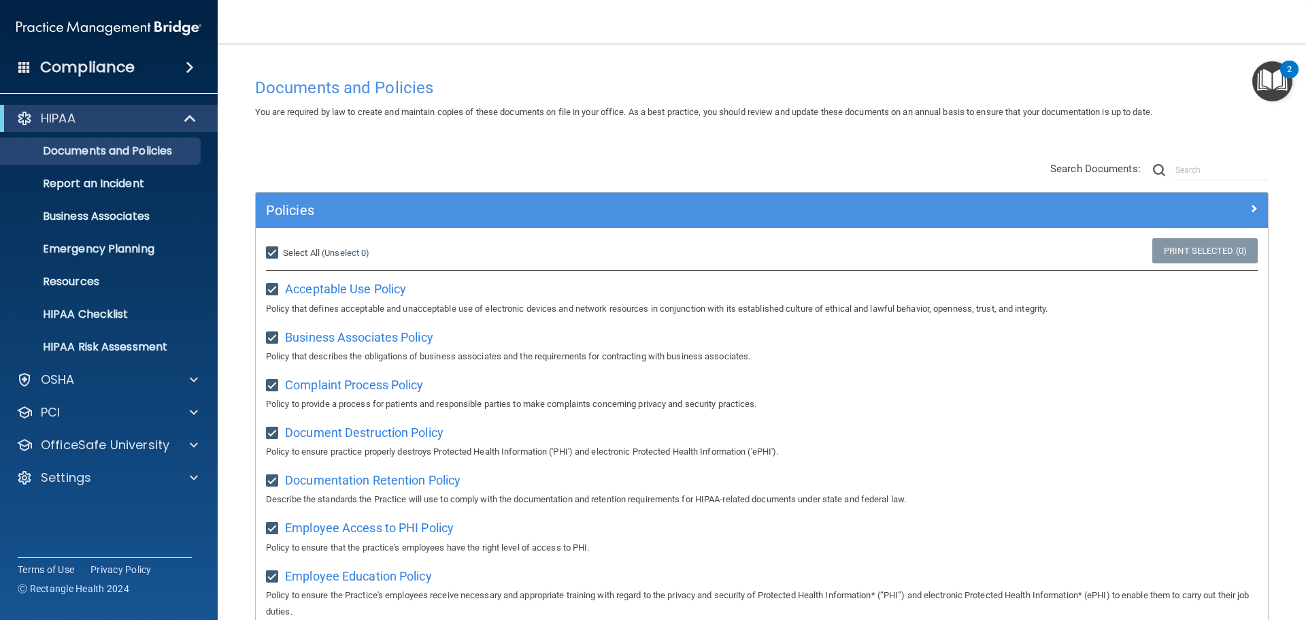
checkbox input "true"
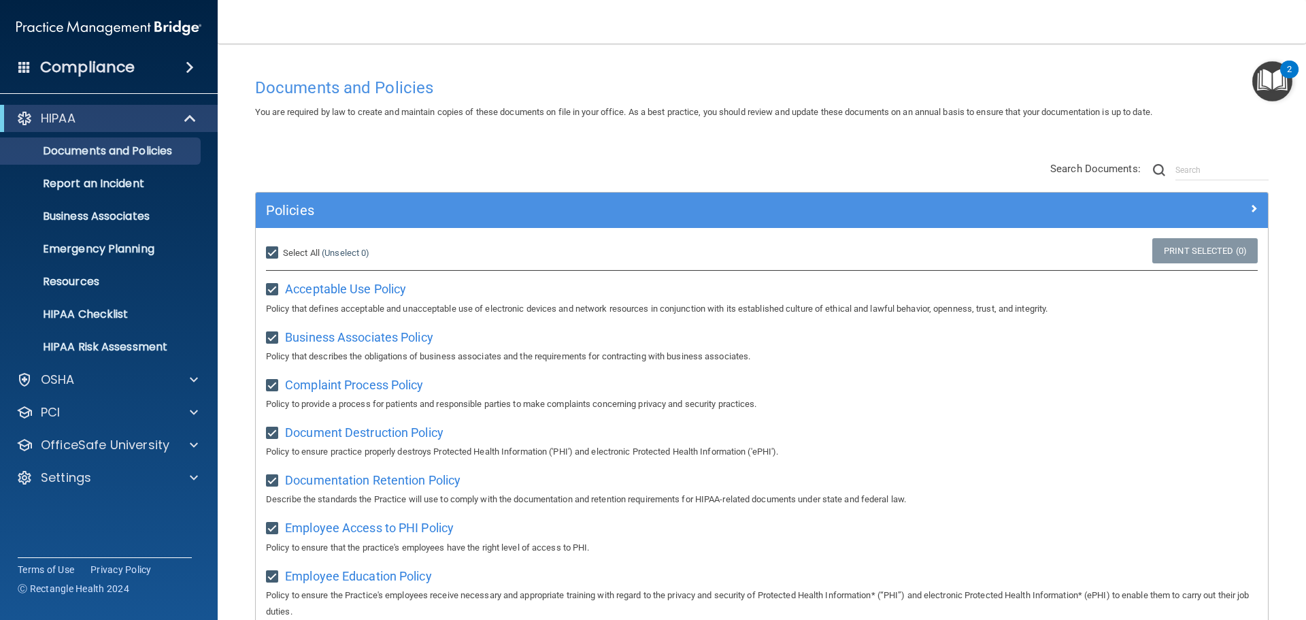
checkbox input "true"
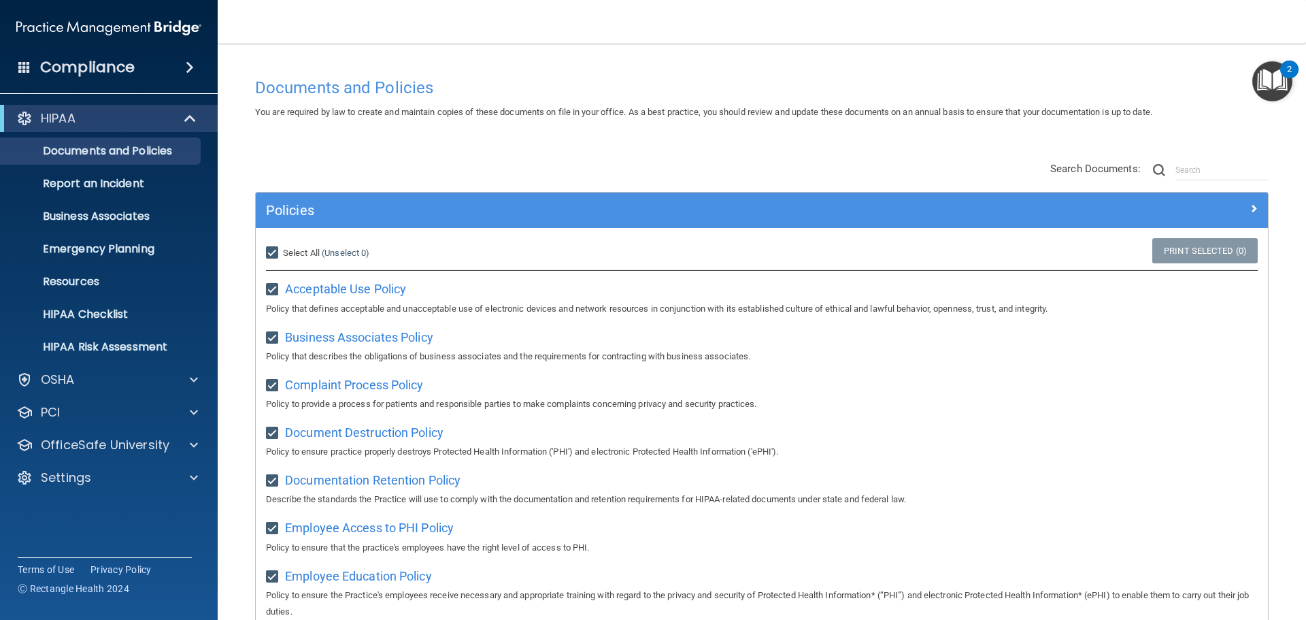
checkbox input "true"
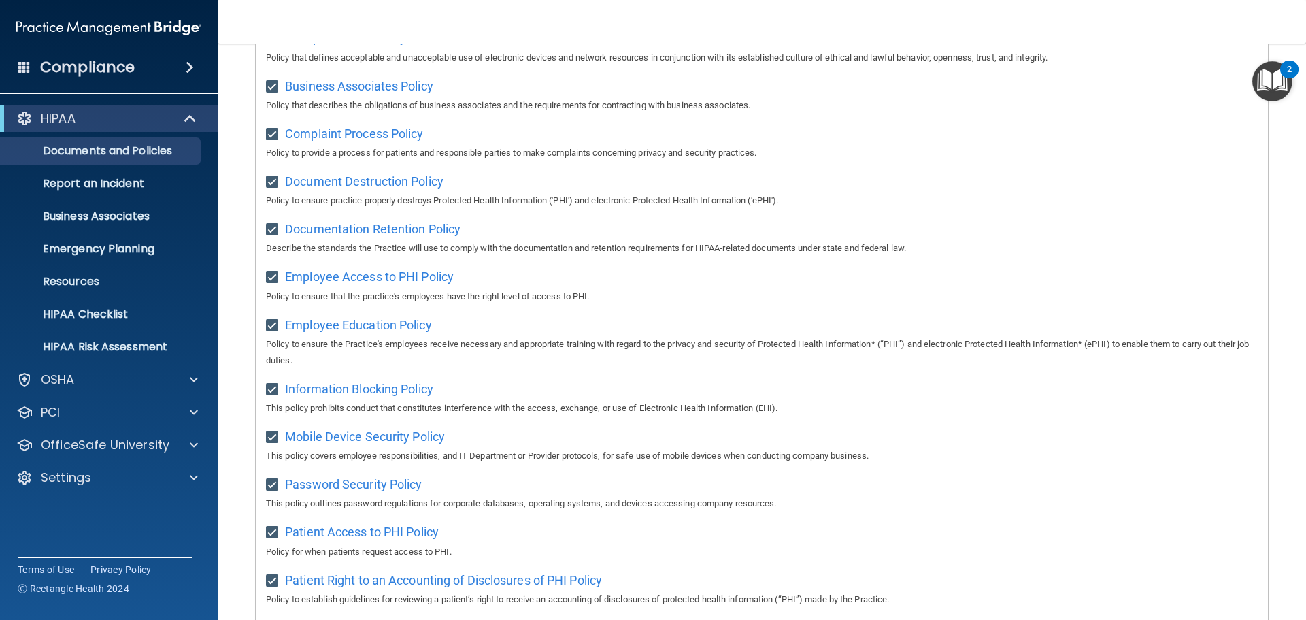
scroll to position [272, 0]
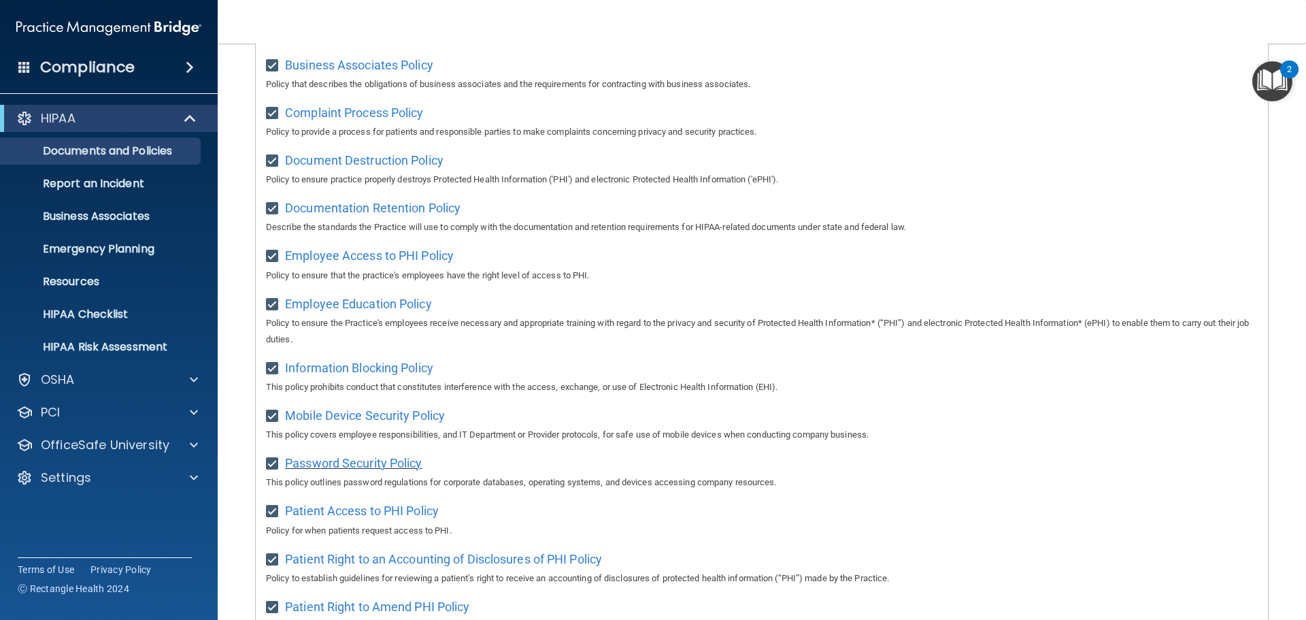
click at [387, 469] on span "Password Security Policy" at bounding box center [353, 463] width 137 height 14
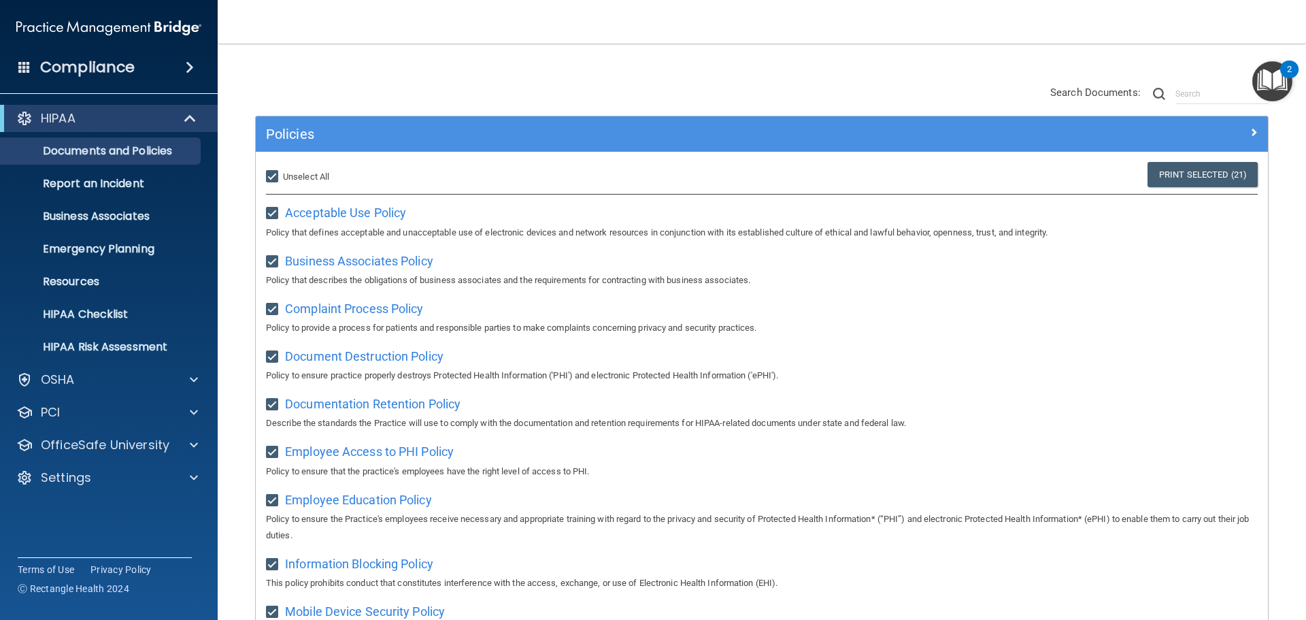
scroll to position [0, 0]
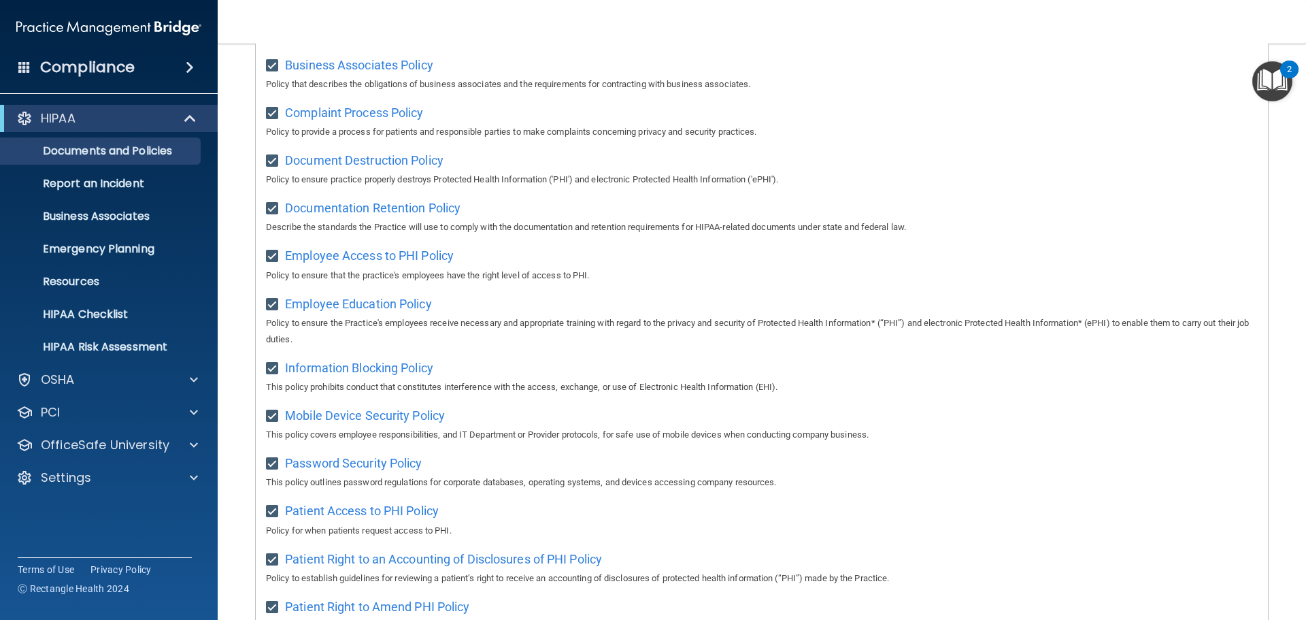
scroll to position [136, 0]
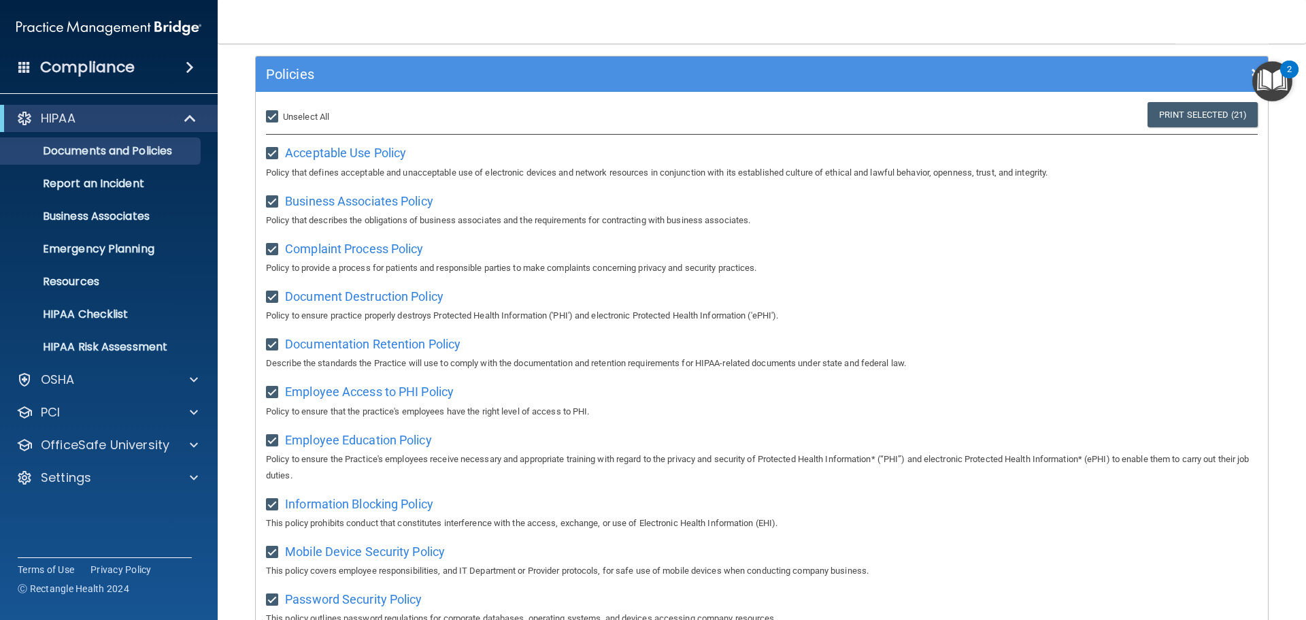
click at [299, 111] on label "Select All (Unselect 21) Unselect All" at bounding box center [297, 117] width 63 height 16
click at [282, 112] on input "Select All (Unselect 21) Unselect All" at bounding box center [274, 117] width 16 height 11
checkbox input "false"
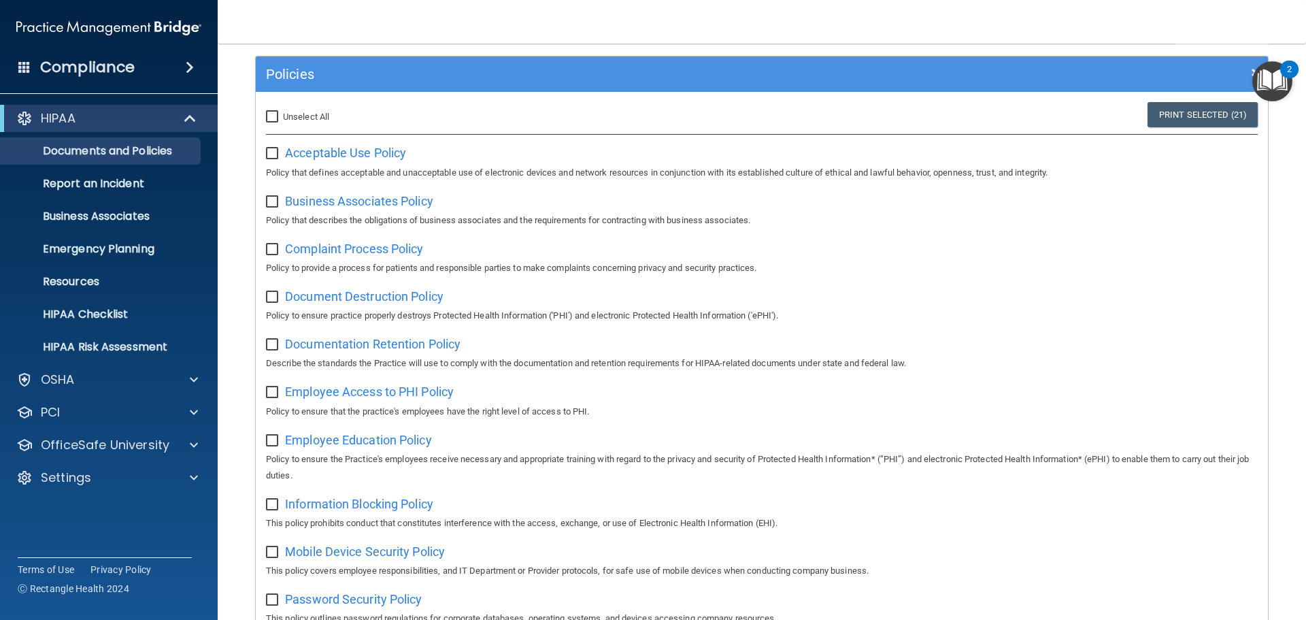
checkbox input "false"
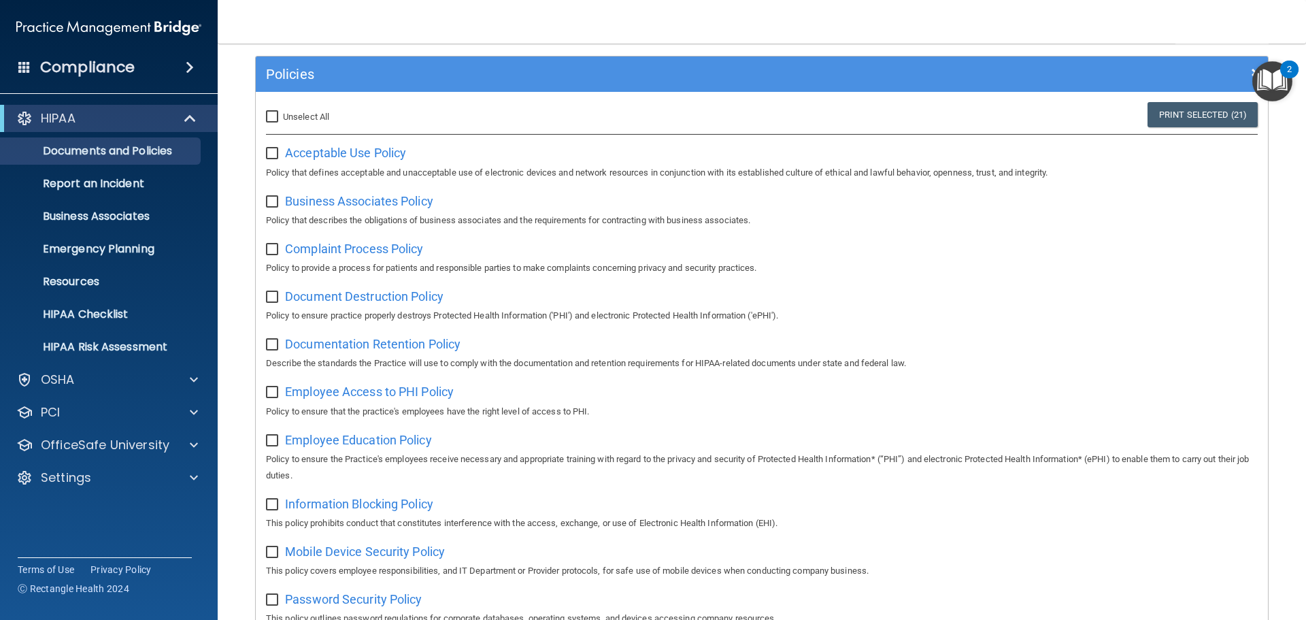
checkbox input "false"
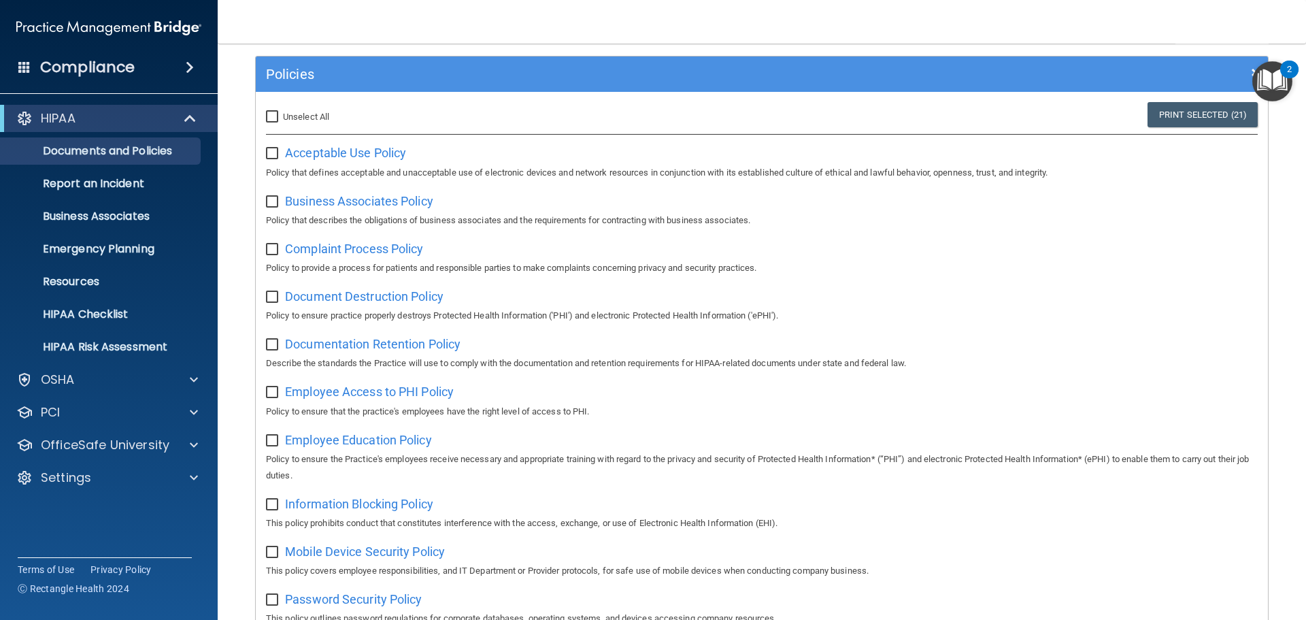
checkbox input "false"
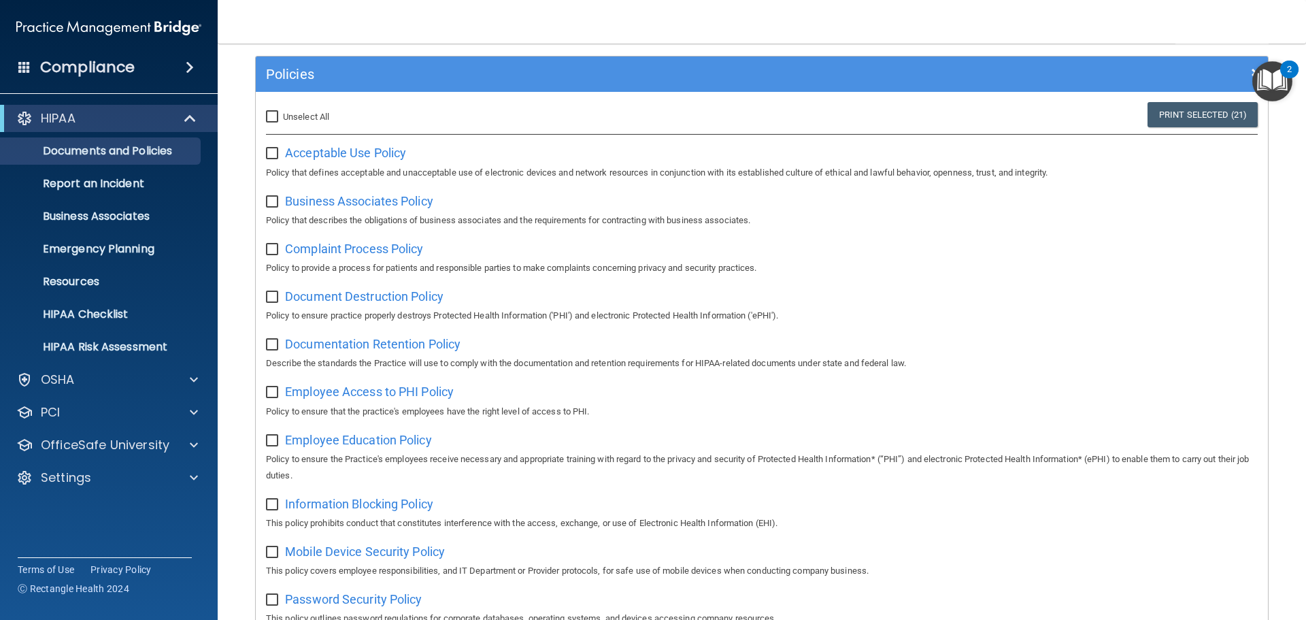
checkbox input "false"
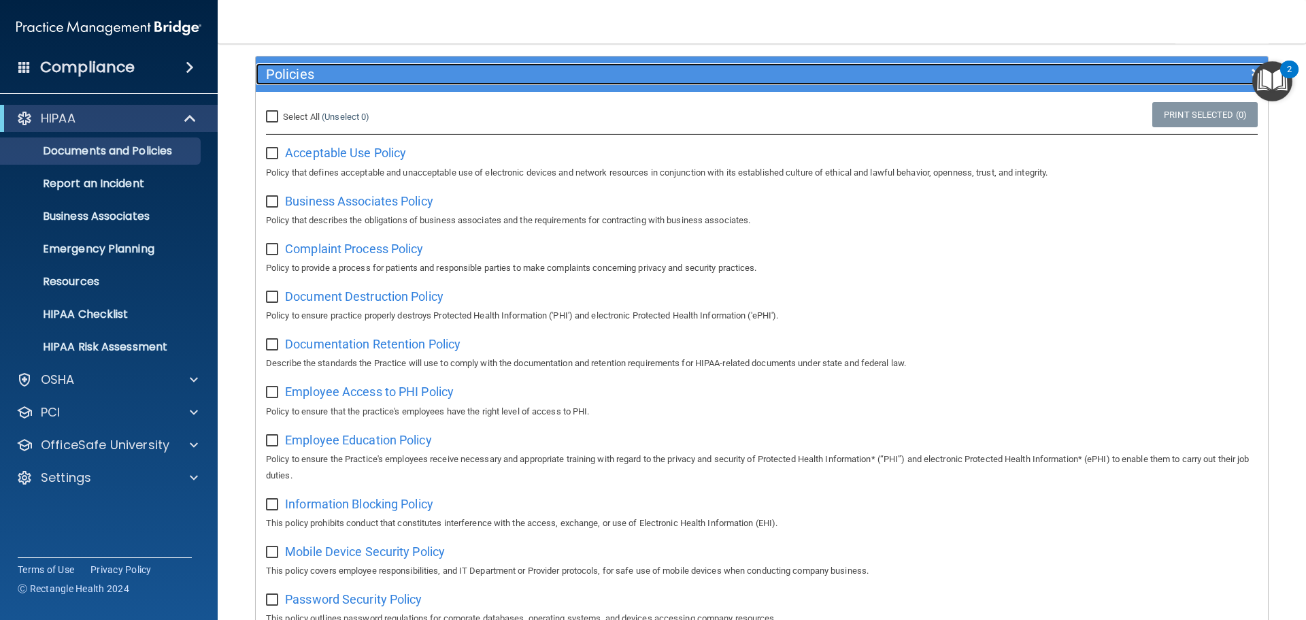
click at [384, 69] on h5 "Policies" at bounding box center [635, 74] width 739 height 15
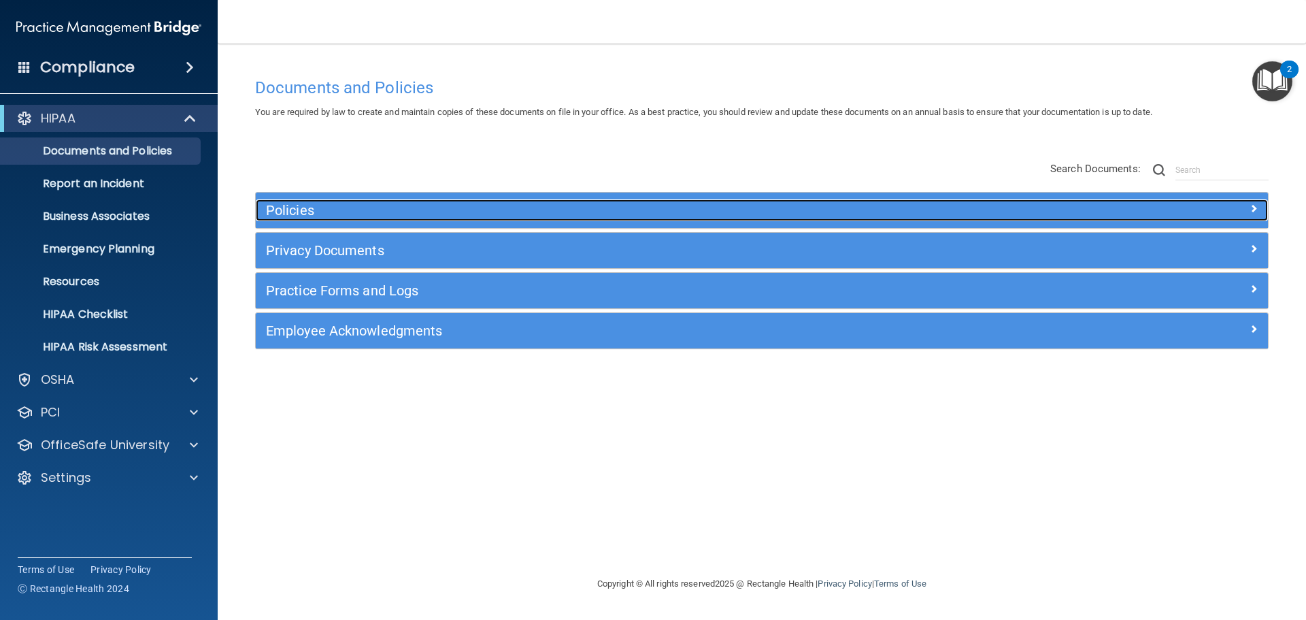
scroll to position [0, 0]
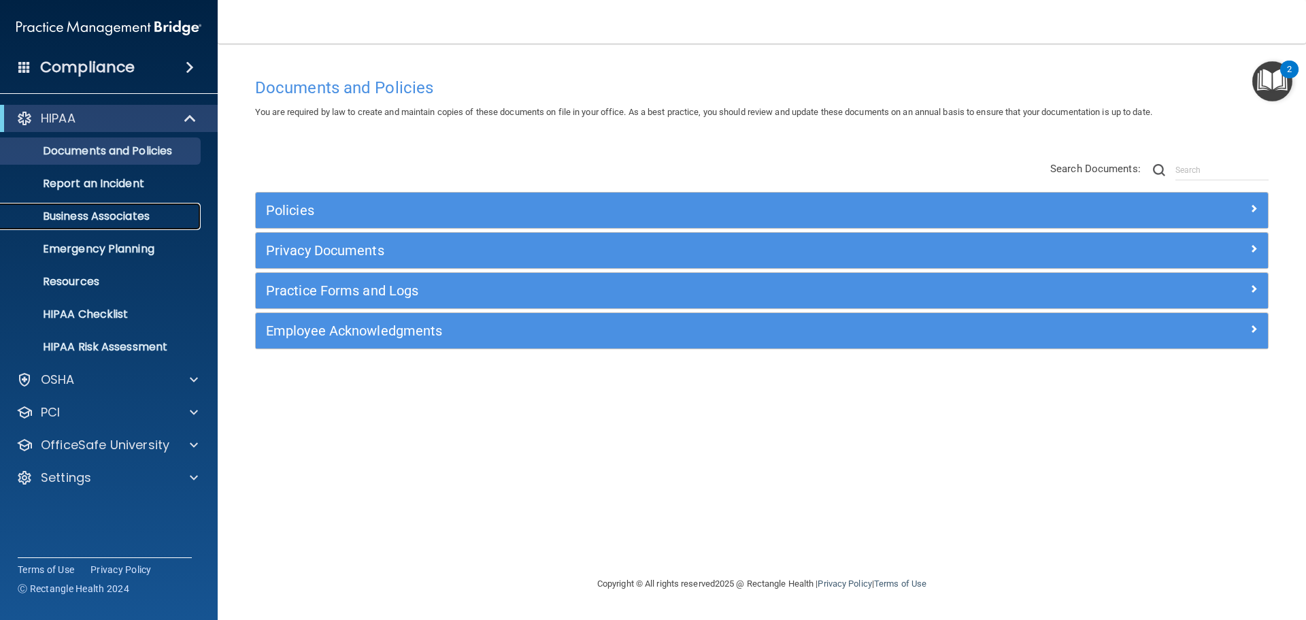
click at [155, 216] on p "Business Associates" at bounding box center [102, 217] width 186 height 14
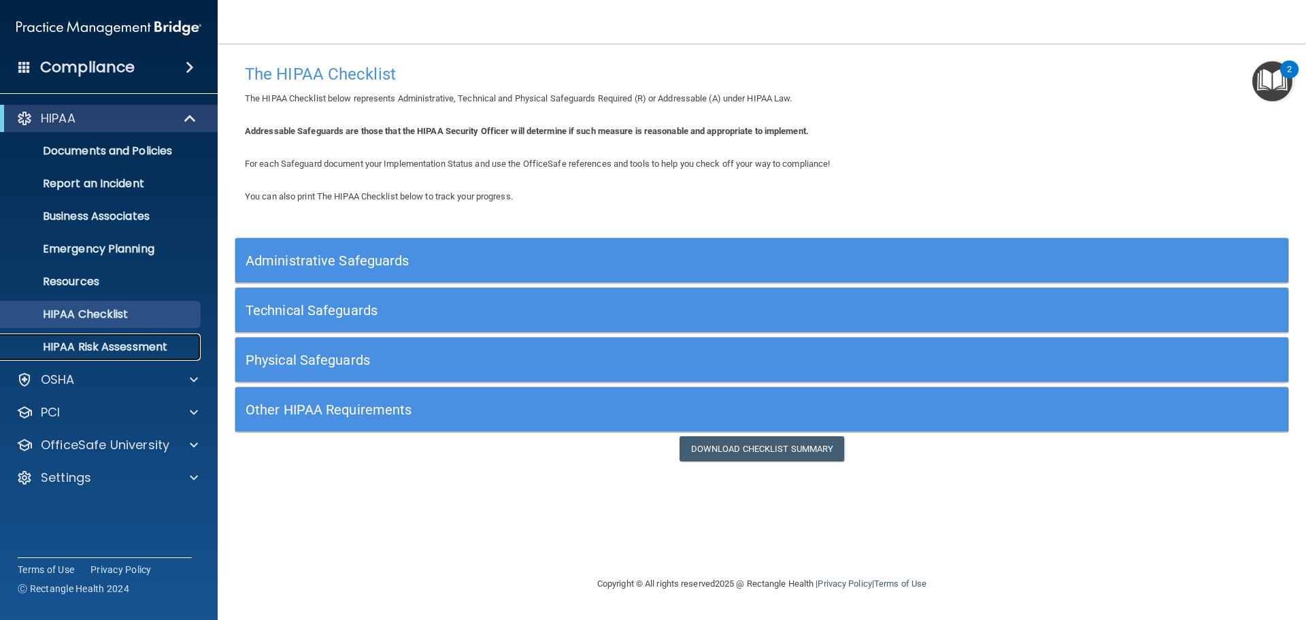
click at [190, 343] on p "HIPAA Risk Assessment" at bounding box center [102, 347] width 186 height 14
